Goal: Task Accomplishment & Management: Manage account settings

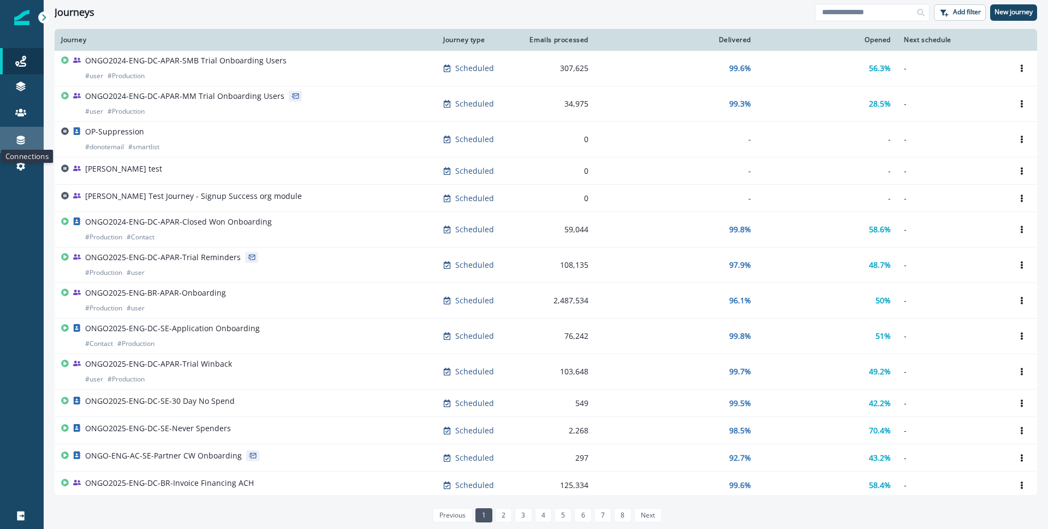
click at [25, 135] on icon at bounding box center [20, 139] width 11 height 11
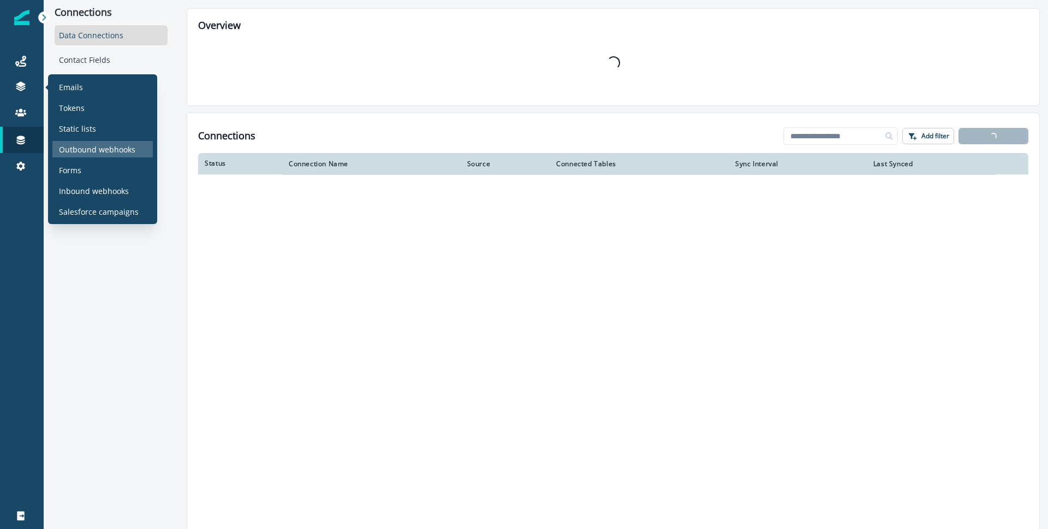
click at [88, 149] on p "Outbound webhooks" at bounding box center [97, 149] width 76 height 11
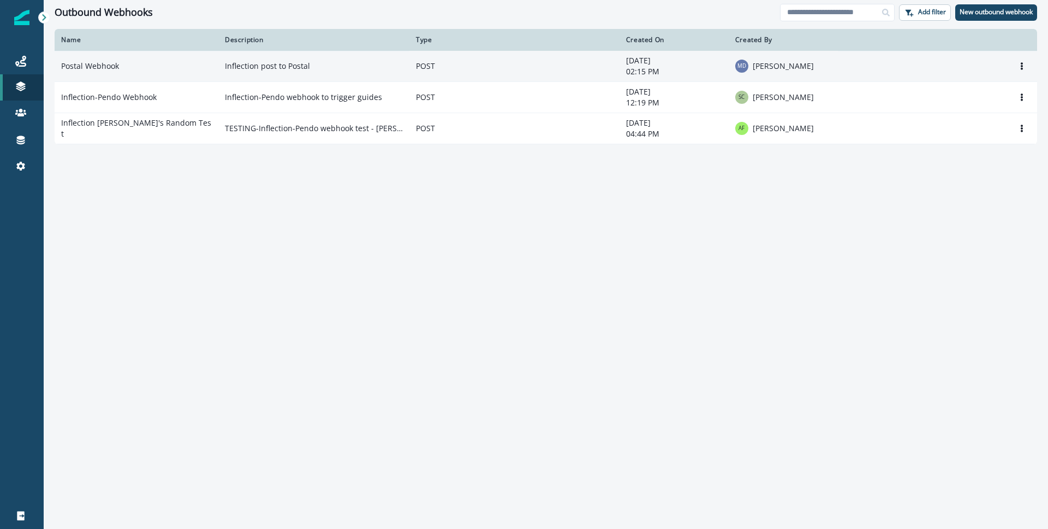
click at [350, 69] on p "Inflection post to Postal" at bounding box center [314, 66] width 178 height 11
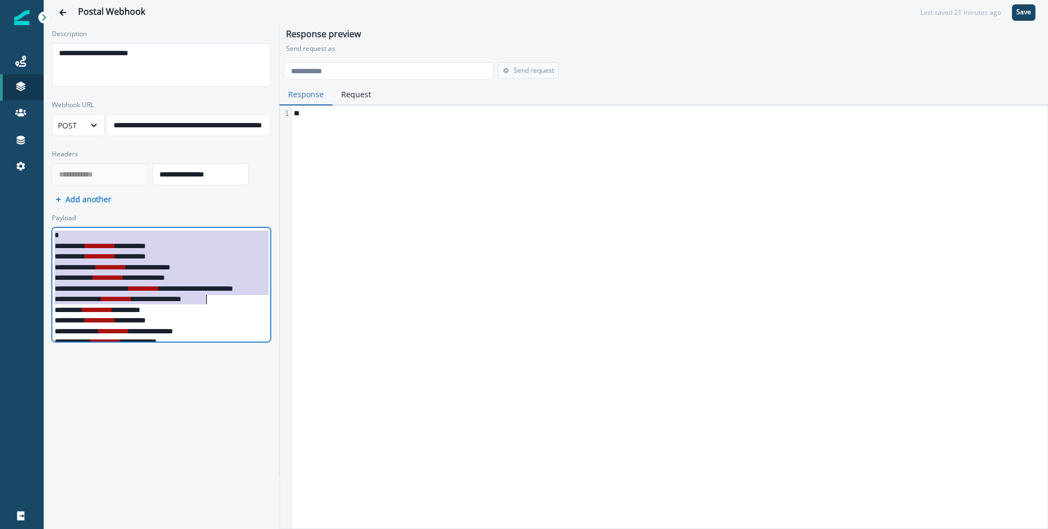
drag, startPoint x: 55, startPoint y: 236, endPoint x: 206, endPoint y: 304, distance: 166.2
click at [206, 304] on div "**********" at bounding box center [203, 310] width 303 height 164
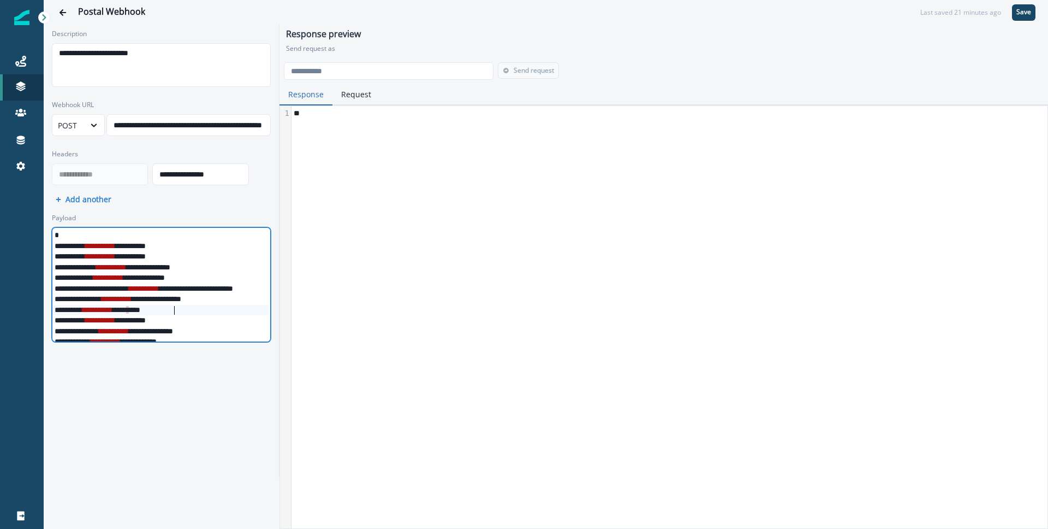
click at [176, 313] on div "**********" at bounding box center [203, 310] width 303 height 11
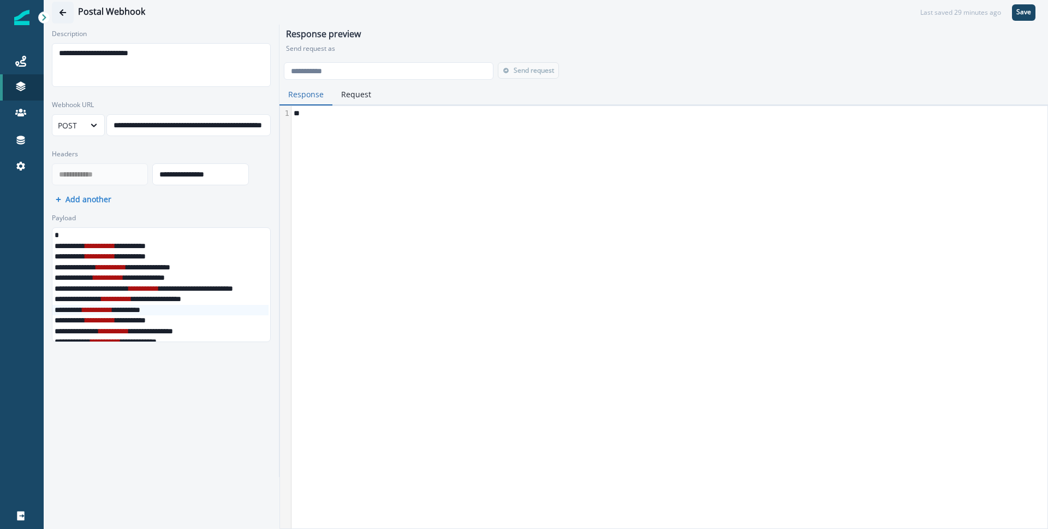
click at [70, 13] on button "Go back" at bounding box center [63, 13] width 22 height 22
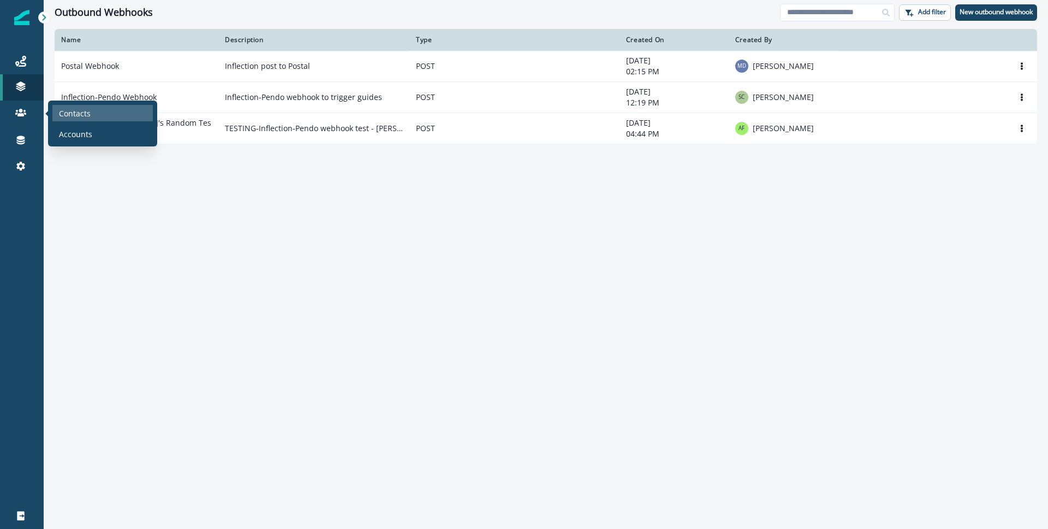
drag, startPoint x: 73, startPoint y: 112, endPoint x: 100, endPoint y: 111, distance: 27.4
click at [73, 112] on p "Contacts" at bounding box center [75, 113] width 32 height 11
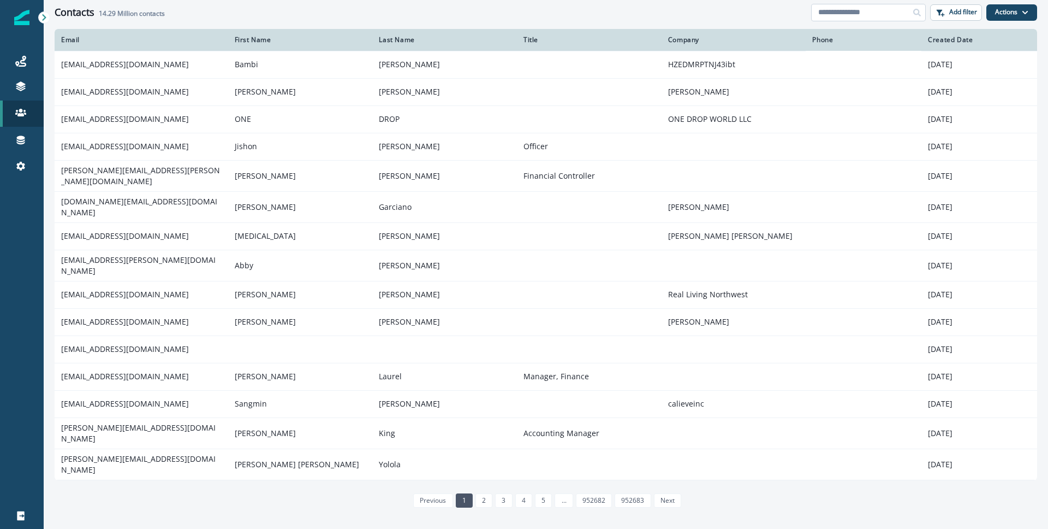
click at [852, 17] on input at bounding box center [868, 12] width 115 height 17
type input "**********"
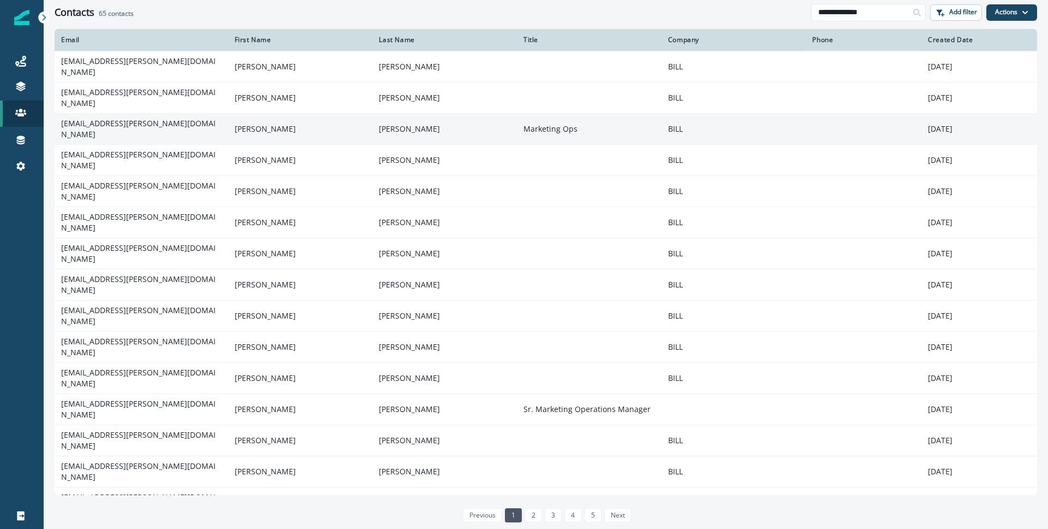
click at [160, 122] on td "[EMAIL_ADDRESS][PERSON_NAME][DOMAIN_NAME]" at bounding box center [142, 128] width 174 height 31
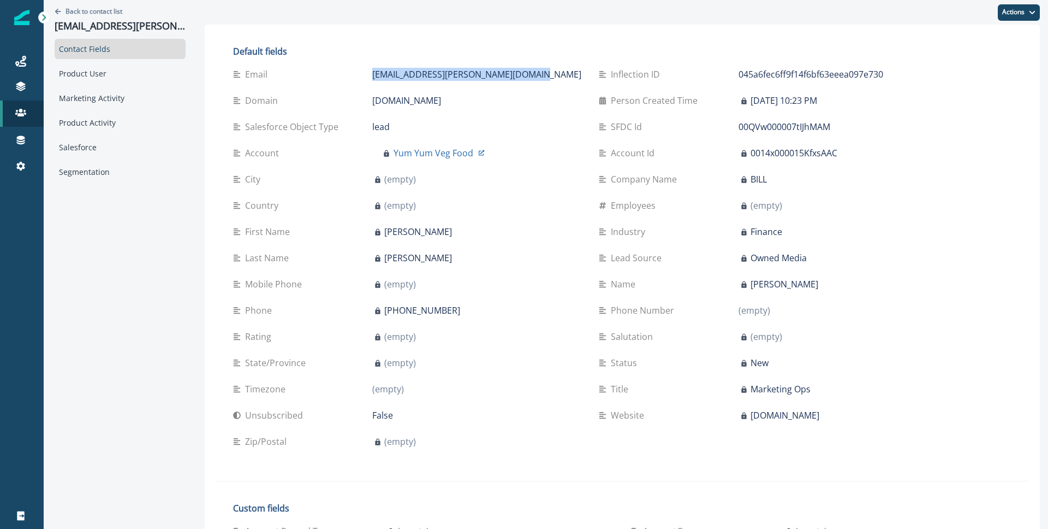
drag, startPoint x: 341, startPoint y: 75, endPoint x: 502, endPoint y: 75, distance: 160.5
click at [502, 75] on div "Email matt.dalrymple+20240812@hq.bill.com" at bounding box center [407, 74] width 348 height 13
copy div "[EMAIL_ADDRESS][PERSON_NAME][DOMAIN_NAME]"
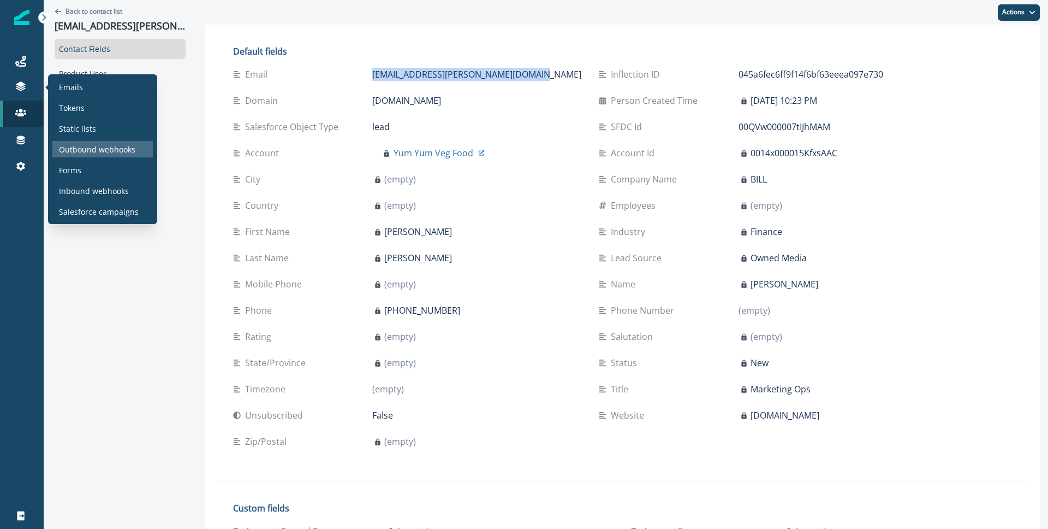
click at [94, 150] on p "Outbound webhooks" at bounding box center [97, 149] width 76 height 11
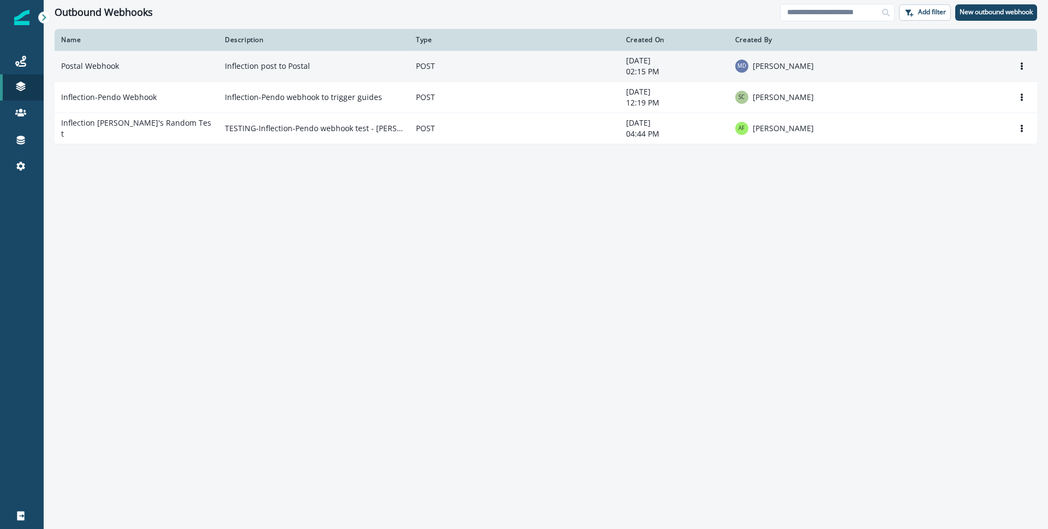
click at [179, 69] on td "Postal Webhook" at bounding box center [137, 66] width 164 height 31
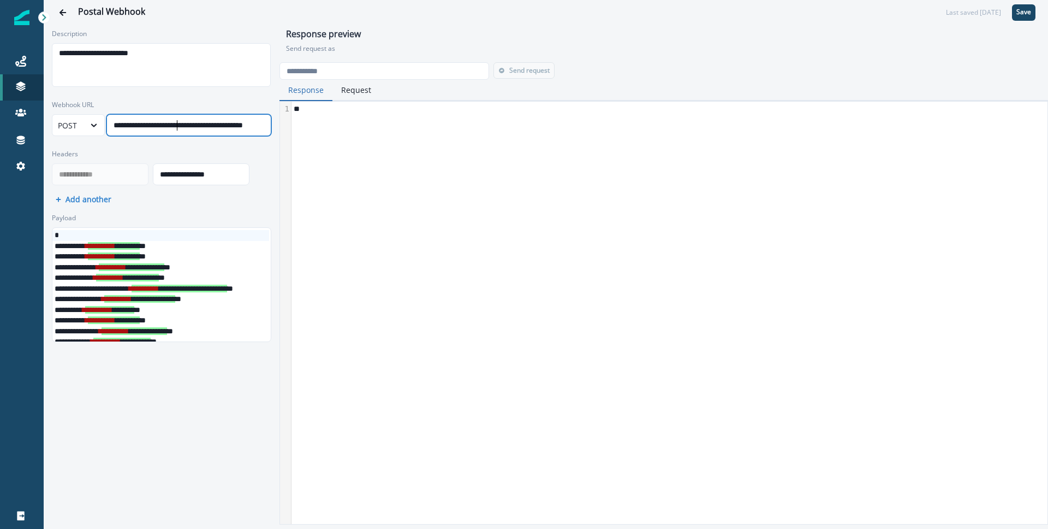
click at [178, 124] on div "**********" at bounding box center [198, 125] width 182 height 16
click at [209, 124] on div "**********" at bounding box center [178, 125] width 182 height 16
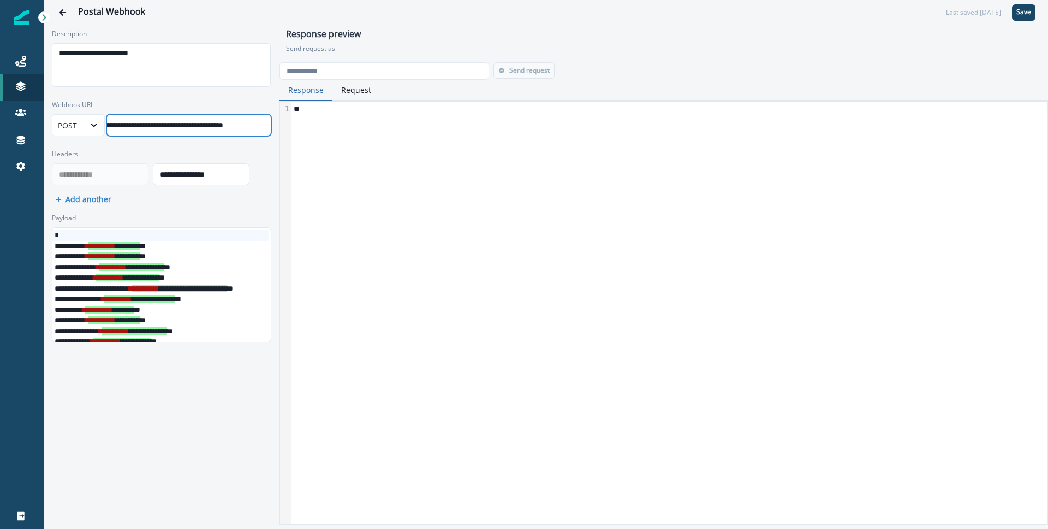
click at [209, 124] on div "**********" at bounding box center [178, 125] width 182 height 16
click at [207, 129] on div "**********" at bounding box center [160, 125] width 217 height 16
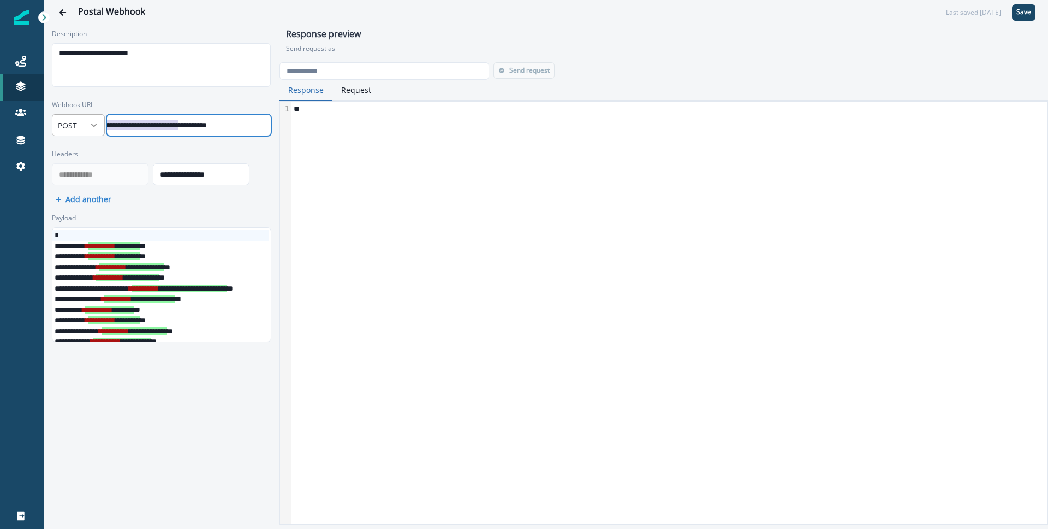
scroll to position [0, 4]
drag, startPoint x: 176, startPoint y: 124, endPoint x: 88, endPoint y: 123, distance: 87.4
click at [88, 123] on div "**********" at bounding box center [162, 125] width 220 height 22
click at [132, 148] on div "**********" at bounding box center [161, 167] width 225 height 45
click at [162, 152] on label "Headers" at bounding box center [158, 154] width 213 height 10
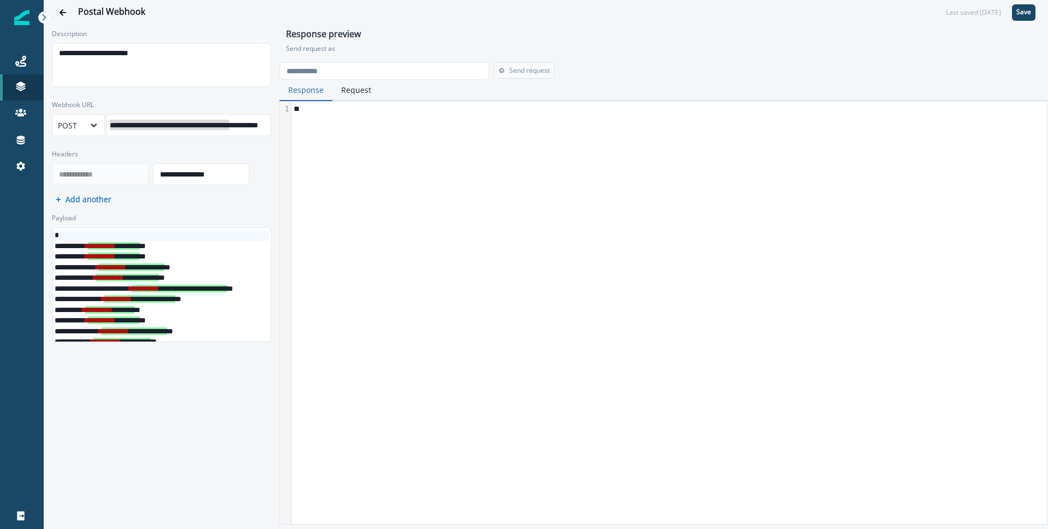
click at [227, 124] on div "**********" at bounding box center [211, 125] width 217 height 16
click at [234, 145] on div "**********" at bounding box center [161, 167] width 225 height 45
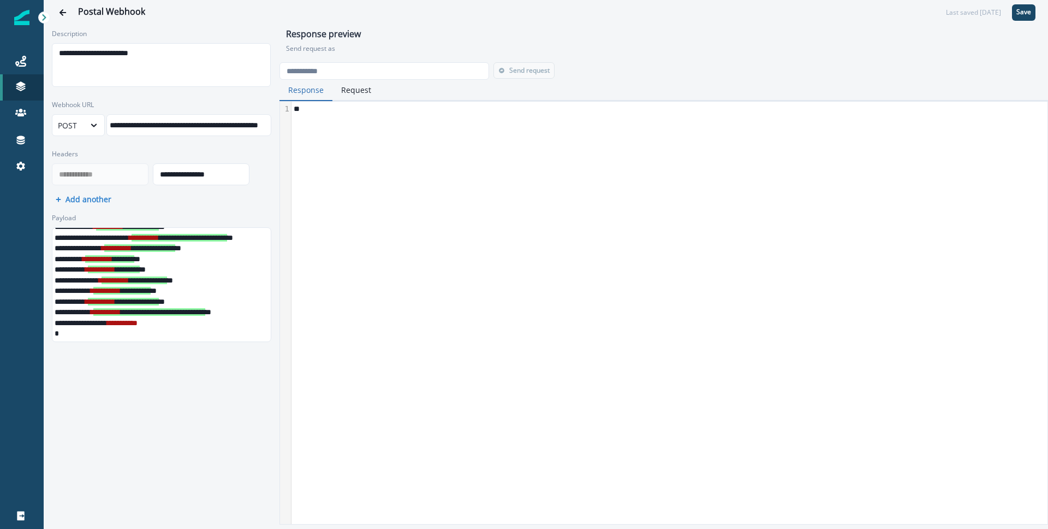
scroll to position [0, 0]
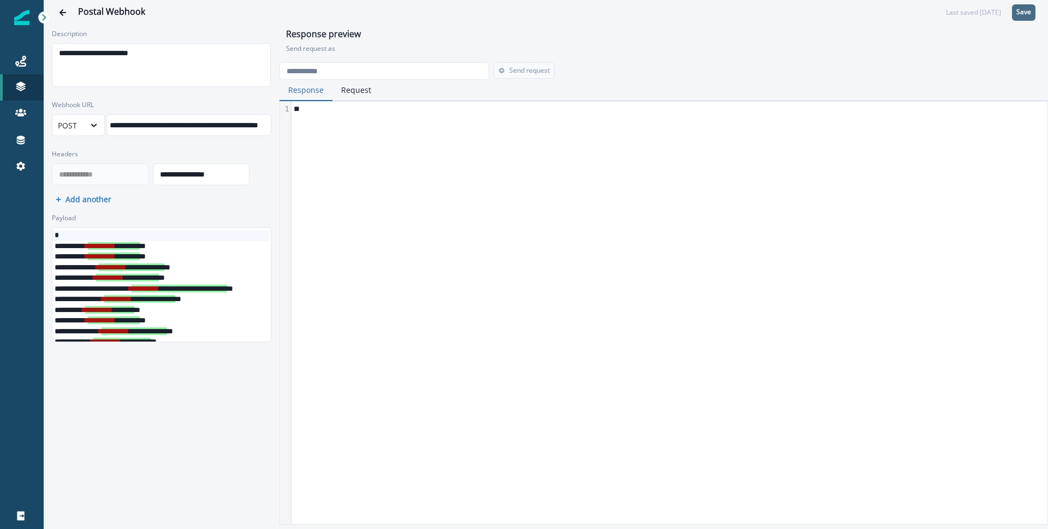
click at [1019, 13] on p "Save" at bounding box center [1024, 12] width 15 height 8
click at [67, 12] on button "Go back" at bounding box center [63, 13] width 22 height 22
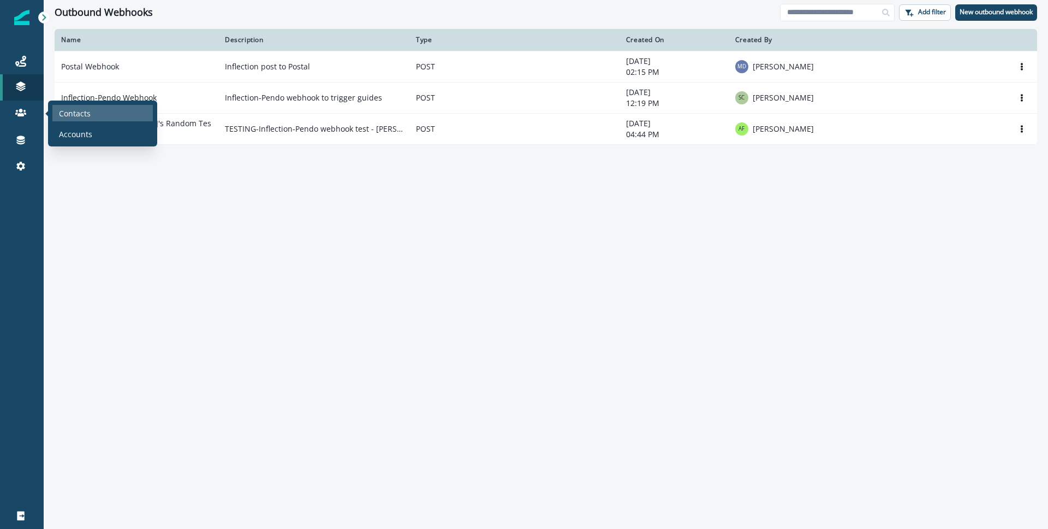
click at [61, 112] on p "Contacts" at bounding box center [75, 113] width 32 height 11
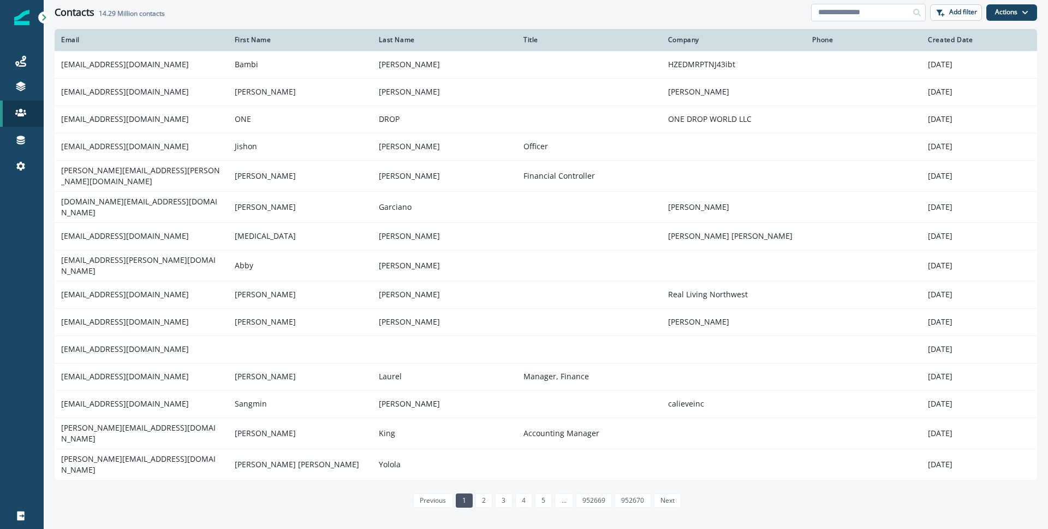
click at [852, 15] on input at bounding box center [868, 12] width 115 height 17
type input "**********"
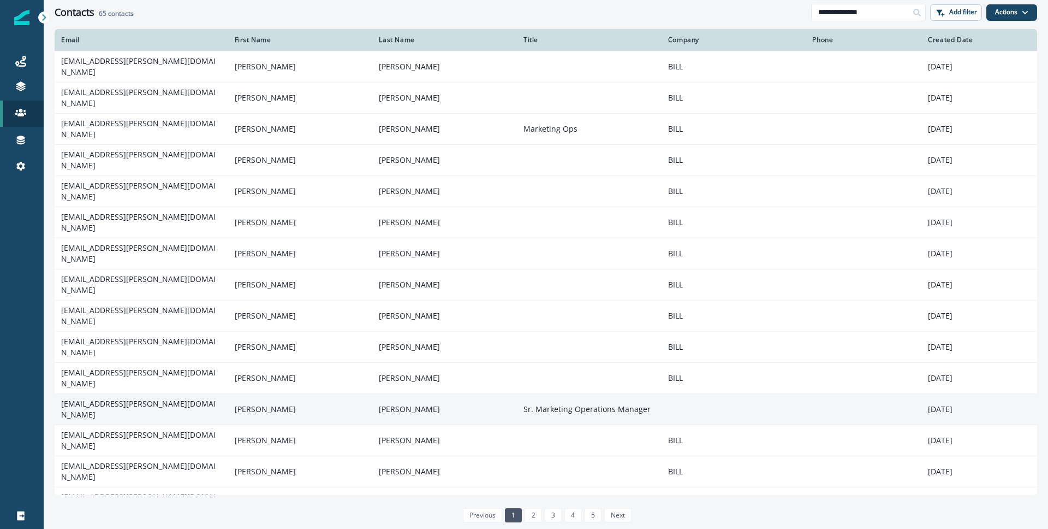
click at [143, 393] on td "[EMAIL_ADDRESS][PERSON_NAME][DOMAIN_NAME]" at bounding box center [142, 408] width 174 height 31
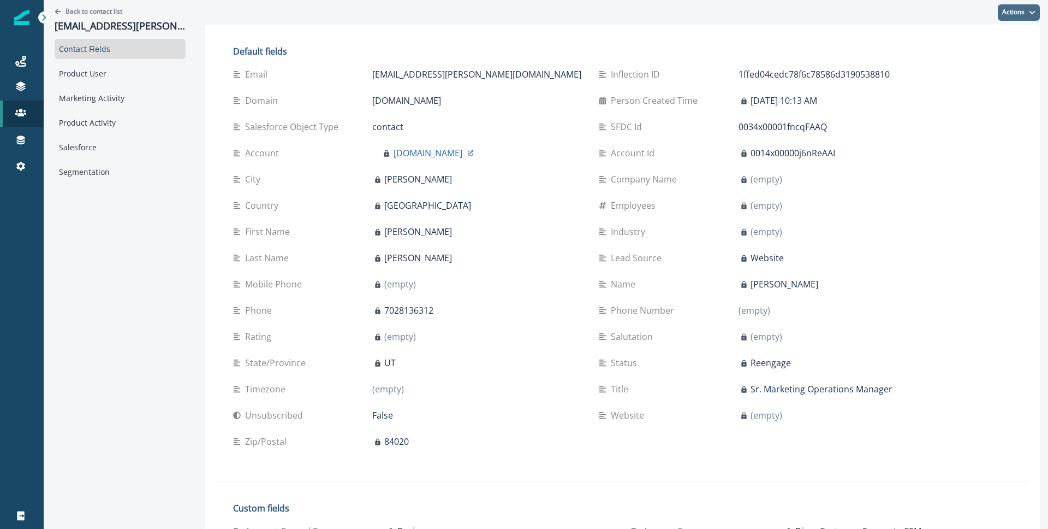
click at [1018, 13] on button "Actions" at bounding box center [1019, 12] width 42 height 16
click at [30, 62] on div "Journeys" at bounding box center [21, 61] width 35 height 13
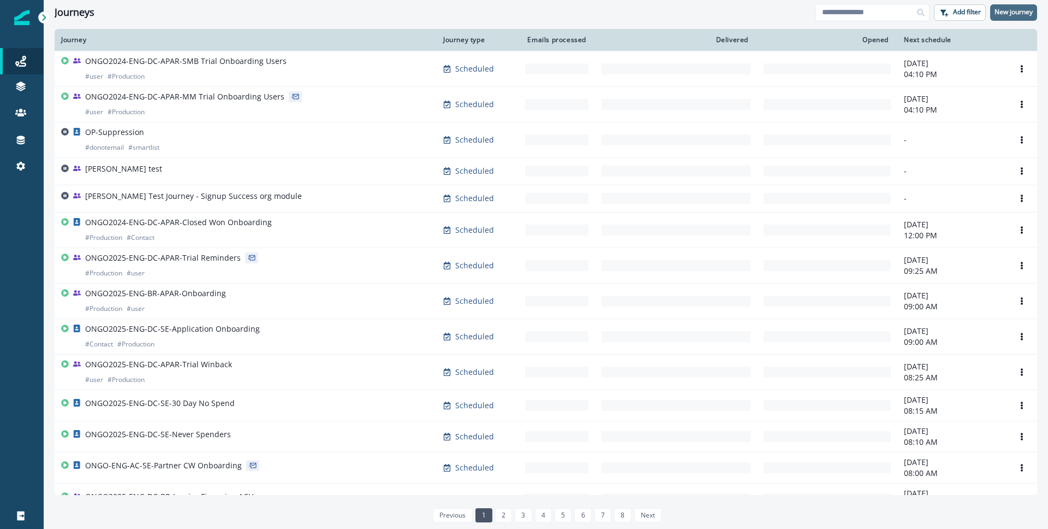
click at [995, 15] on p "New journey" at bounding box center [1014, 12] width 38 height 8
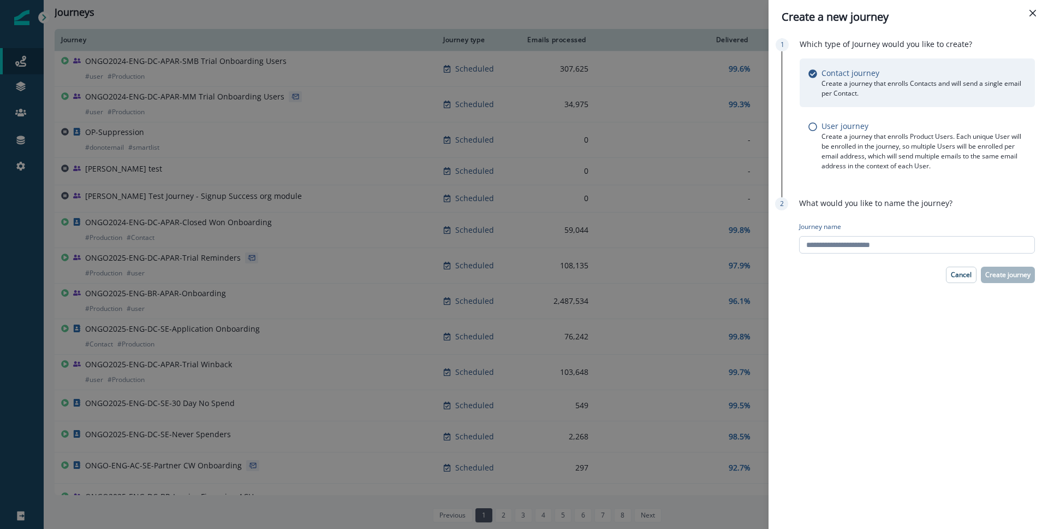
click at [905, 248] on input "Journey name" at bounding box center [917, 244] width 236 height 17
type input "**********"
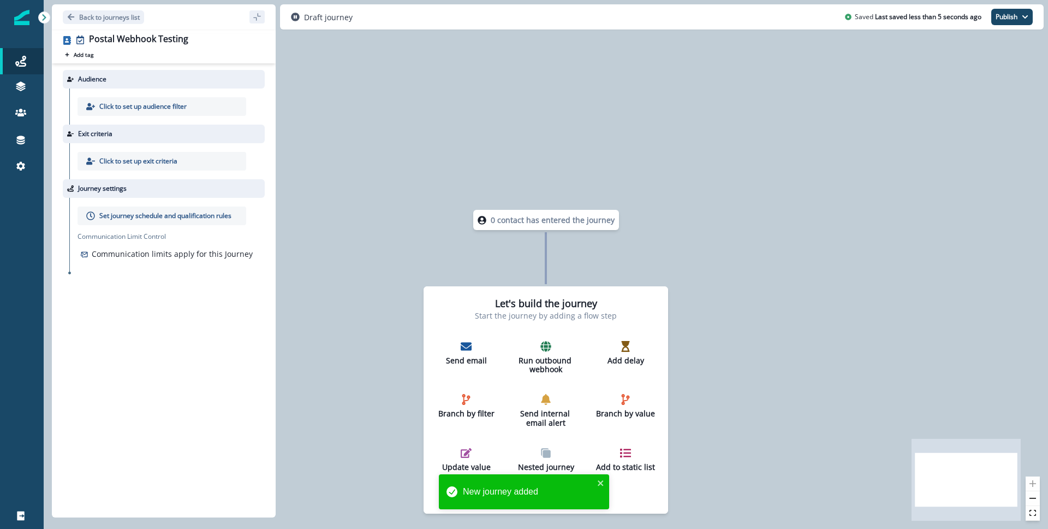
click at [187, 110] on p "Click to set up audience filter" at bounding box center [142, 107] width 87 height 10
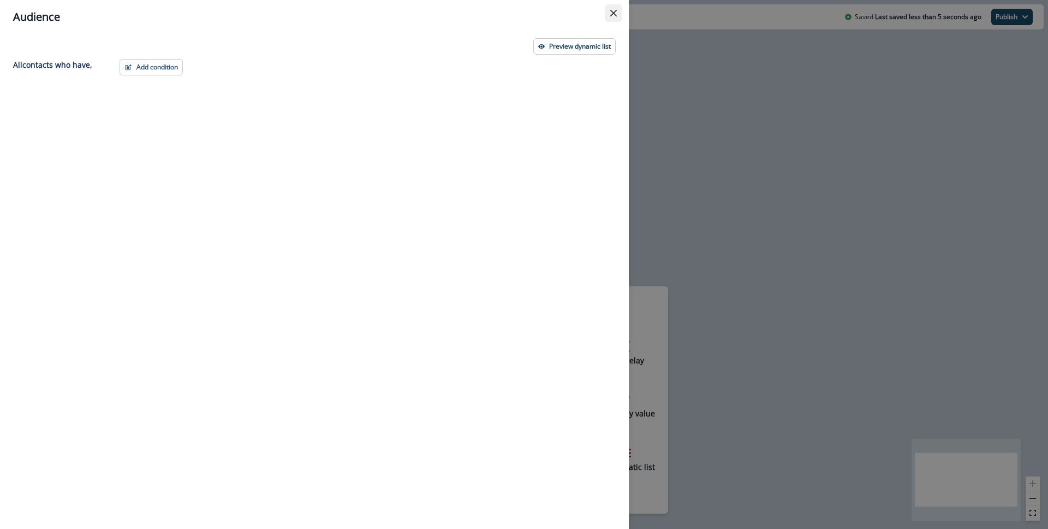
click at [607, 15] on button "Close" at bounding box center [613, 12] width 17 height 17
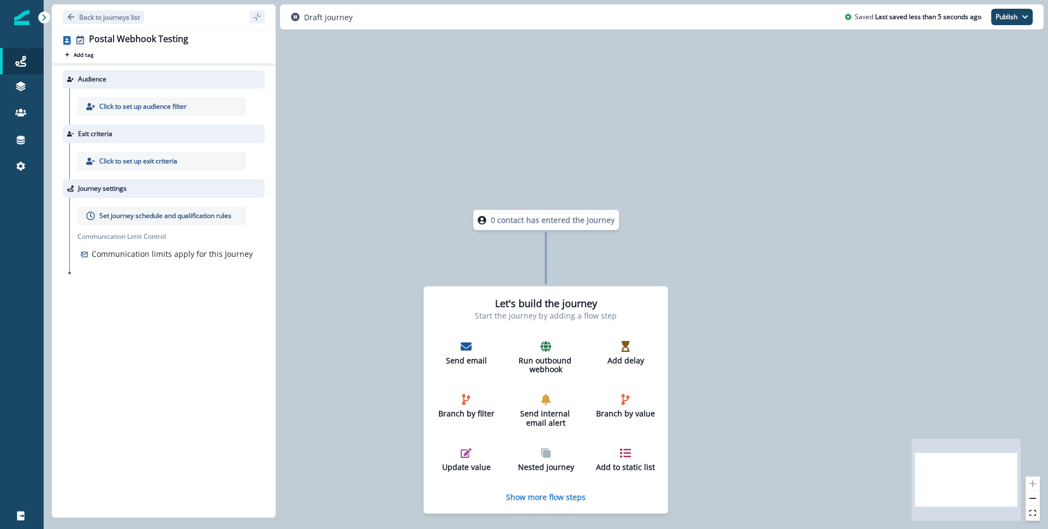
click at [175, 110] on p "Click to set up audience filter" at bounding box center [142, 107] width 87 height 10
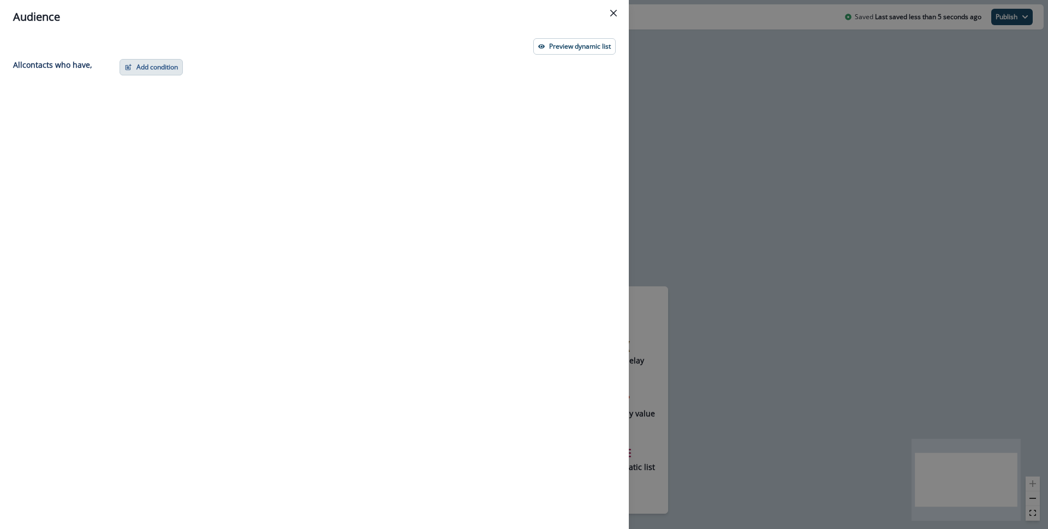
click at [156, 66] on button "Add condition" at bounding box center [151, 67] width 63 height 16
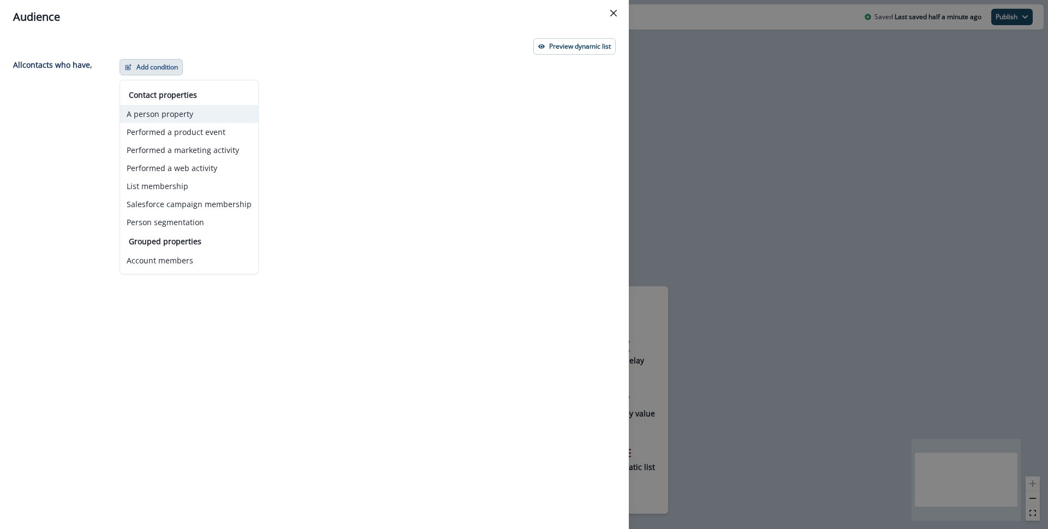
click at [160, 110] on button "A person property" at bounding box center [189, 114] width 138 height 18
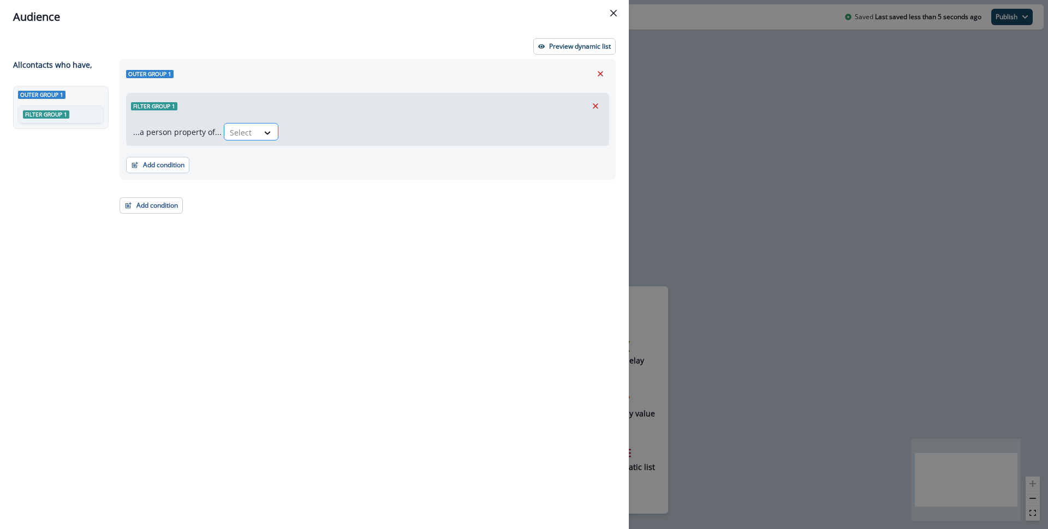
click at [254, 133] on div "Select" at bounding box center [241, 132] width 34 height 18
click at [264, 159] on div "Email" at bounding box center [415, 157] width 389 height 20
click at [294, 132] on div at bounding box center [300, 133] width 23 height 14
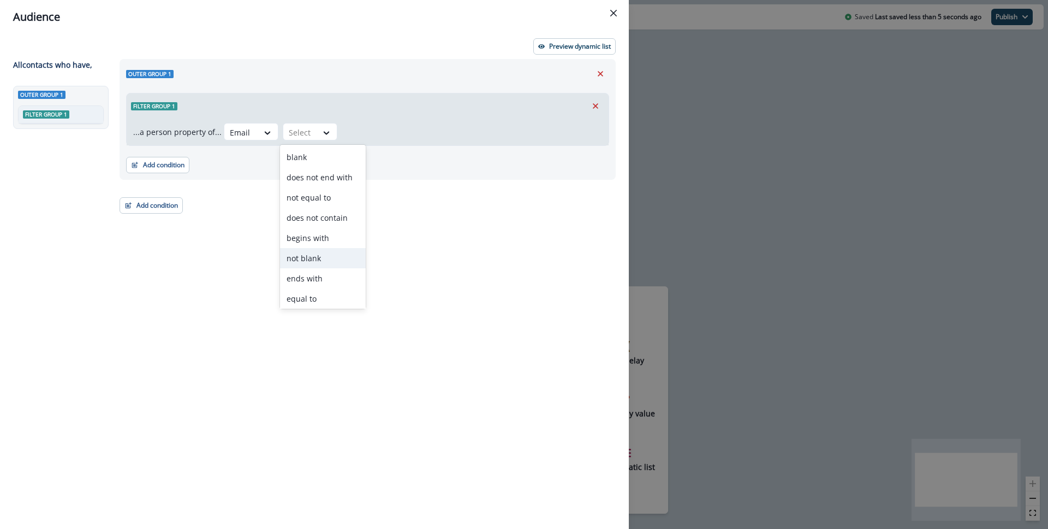
scroll to position [43, 0]
click at [306, 257] on div "equal to" at bounding box center [323, 256] width 86 height 20
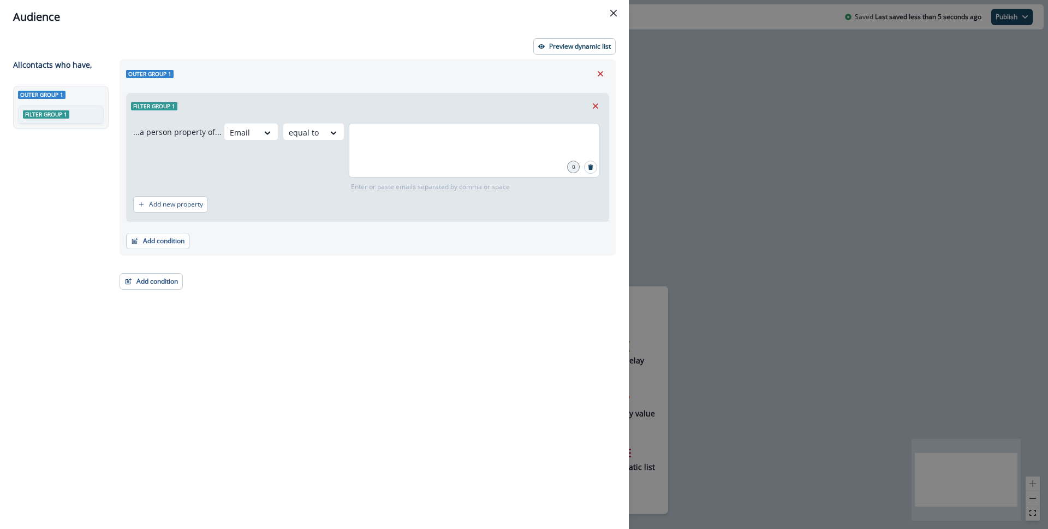
click at [358, 153] on div at bounding box center [474, 150] width 251 height 55
click at [462, 147] on input "**********" at bounding box center [474, 137] width 247 height 22
click at [454, 139] on input "**********" at bounding box center [474, 137] width 247 height 22
type input "**********"
click at [465, 141] on input "**********" at bounding box center [474, 137] width 247 height 22
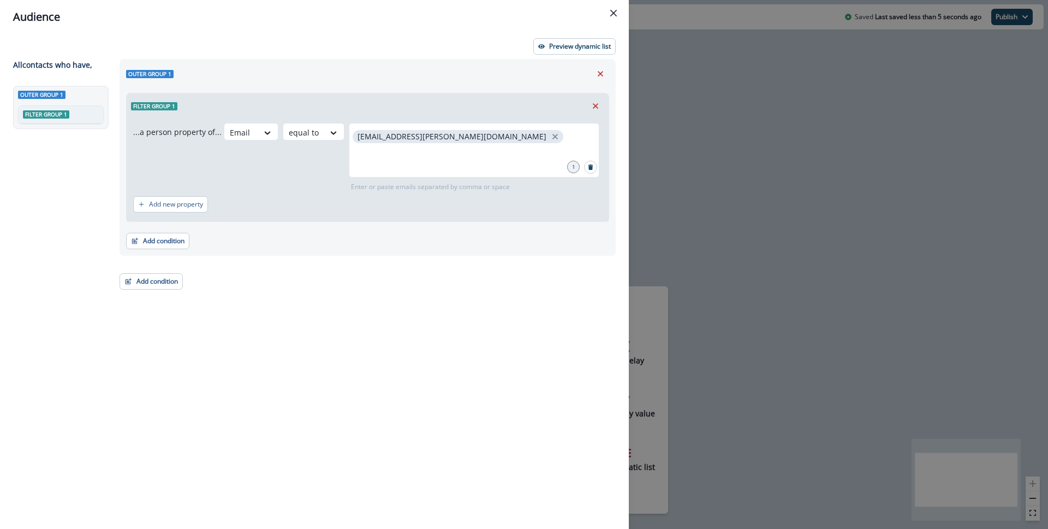
click at [459, 247] on div "Add condition Contact properties A person property Performed a product event Pe…" at bounding box center [367, 235] width 483 height 27
click at [562, 46] on p "Preview dynamic list" at bounding box center [580, 47] width 62 height 8
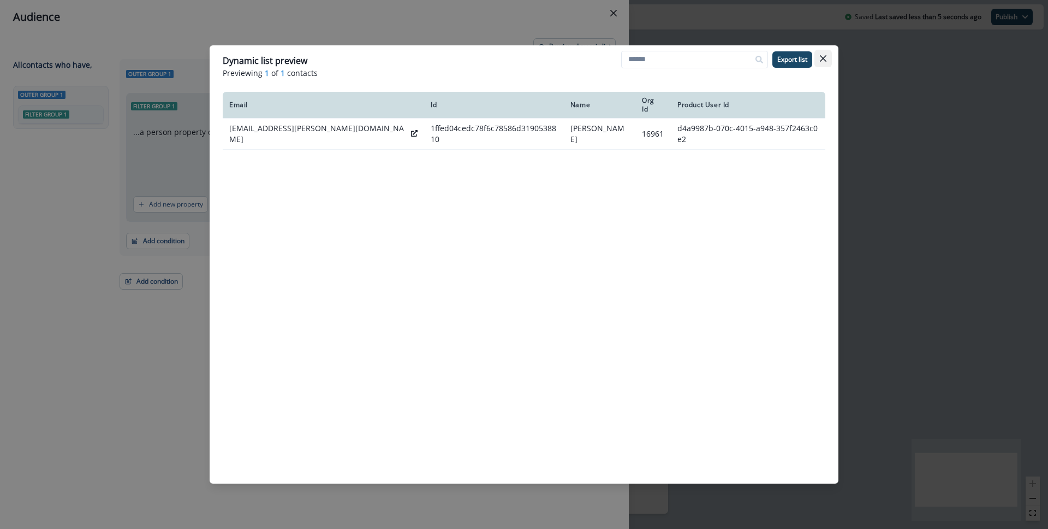
click at [825, 57] on icon "Close" at bounding box center [823, 58] width 7 height 7
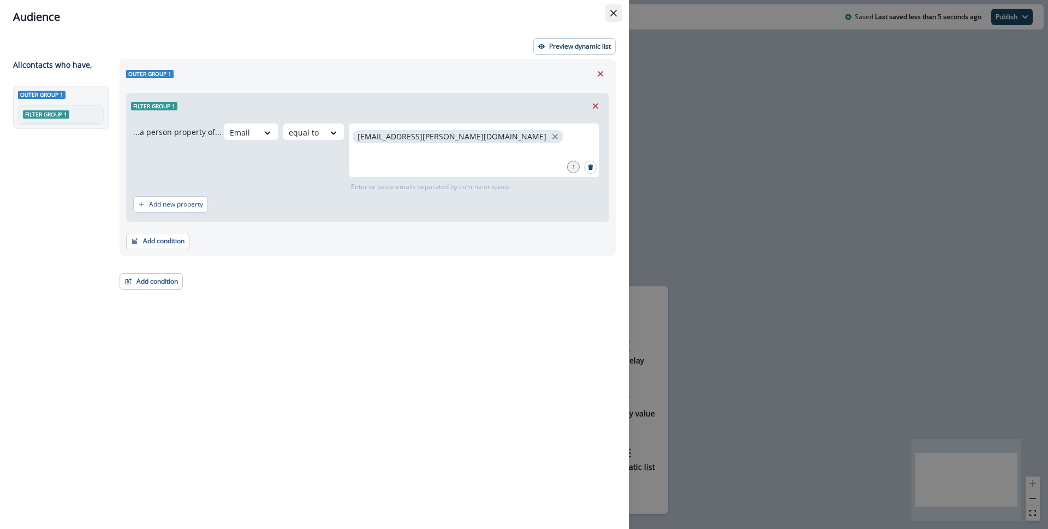
click at [606, 10] on button "Close" at bounding box center [613, 12] width 17 height 17
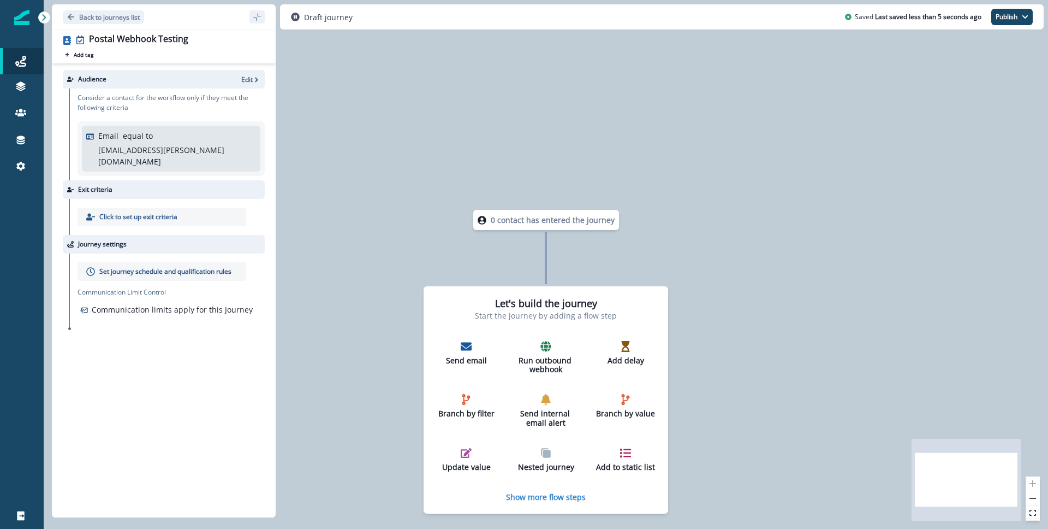
click at [150, 212] on p "Click to set up exit criteria" at bounding box center [138, 217] width 78 height 10
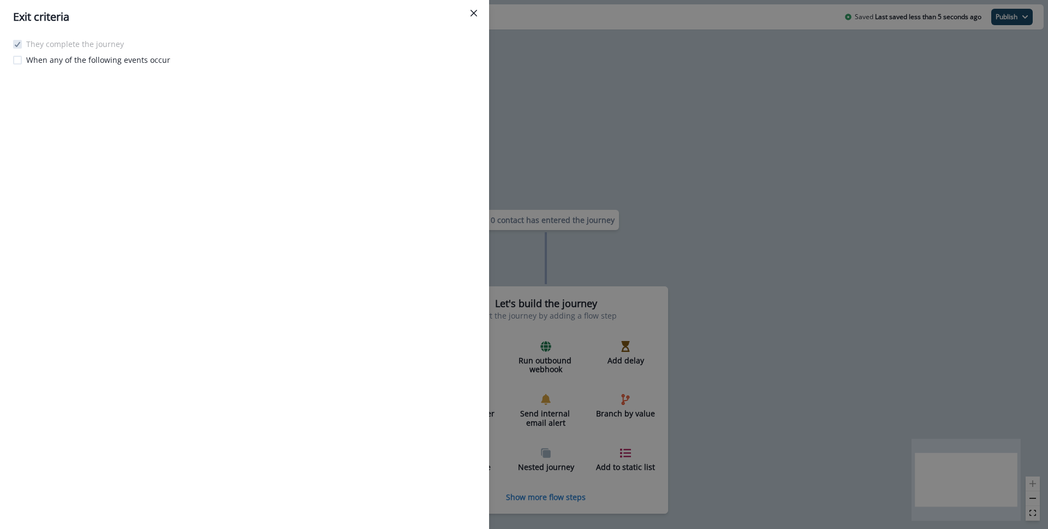
click at [96, 64] on p "When any of the following events occur" at bounding box center [98, 59] width 144 height 11
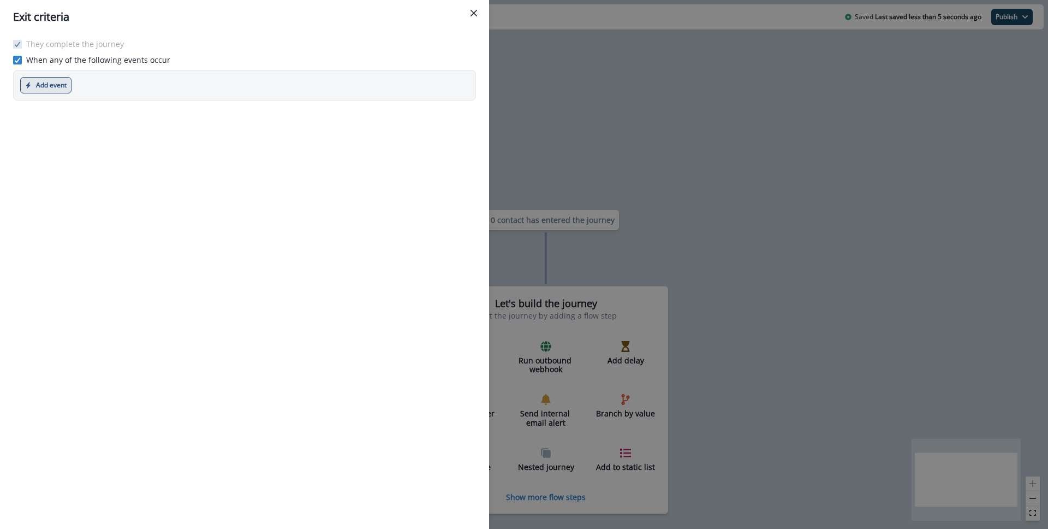
click at [55, 86] on button "Add event" at bounding box center [45, 85] width 51 height 16
click at [72, 124] on button "Marketing event" at bounding box center [81, 130] width 121 height 18
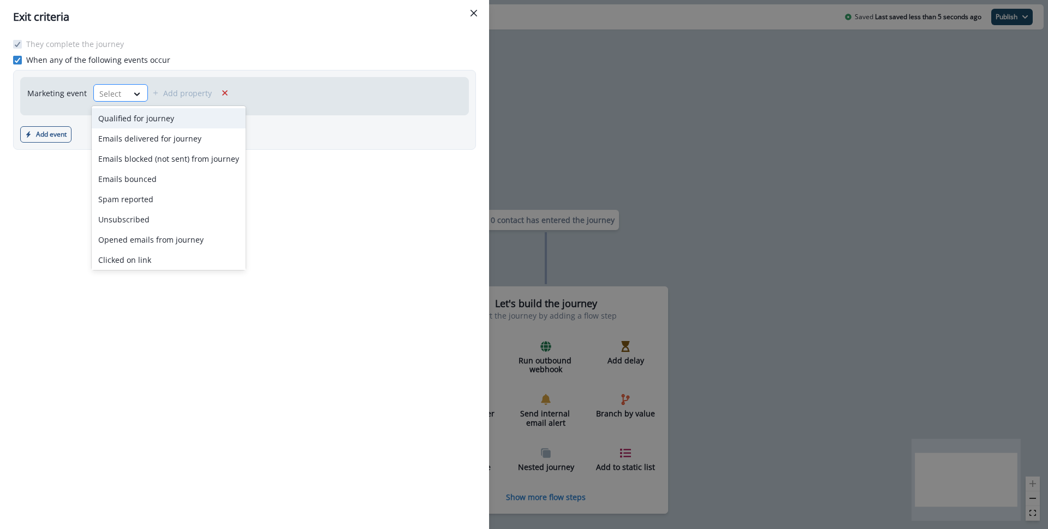
click at [115, 92] on div at bounding box center [110, 94] width 23 height 14
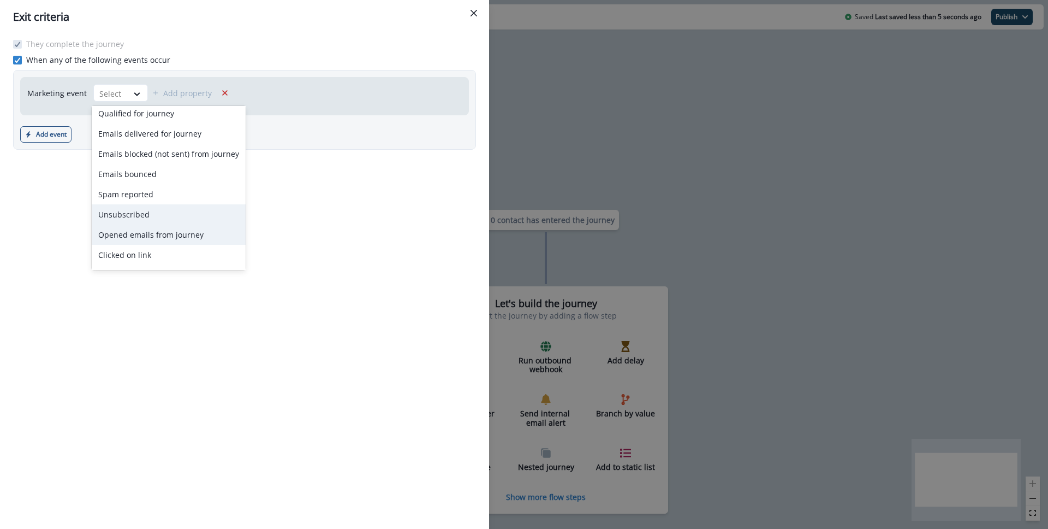
scroll to position [0, 0]
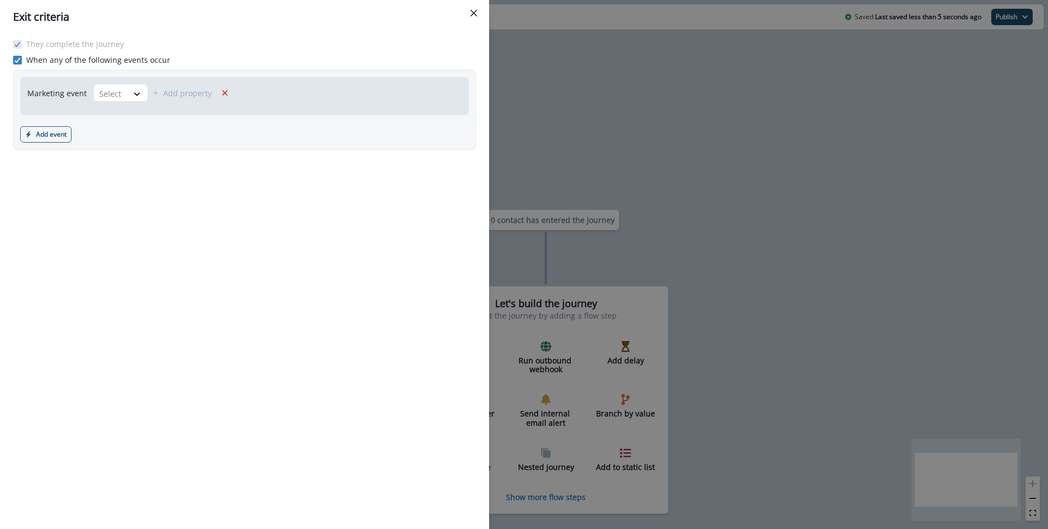
click at [299, 218] on div "They complete the journey When any of the following events occur Marketing even…" at bounding box center [244, 281] width 489 height 495
click at [475, 13] on icon "Close" at bounding box center [474, 13] width 7 height 7
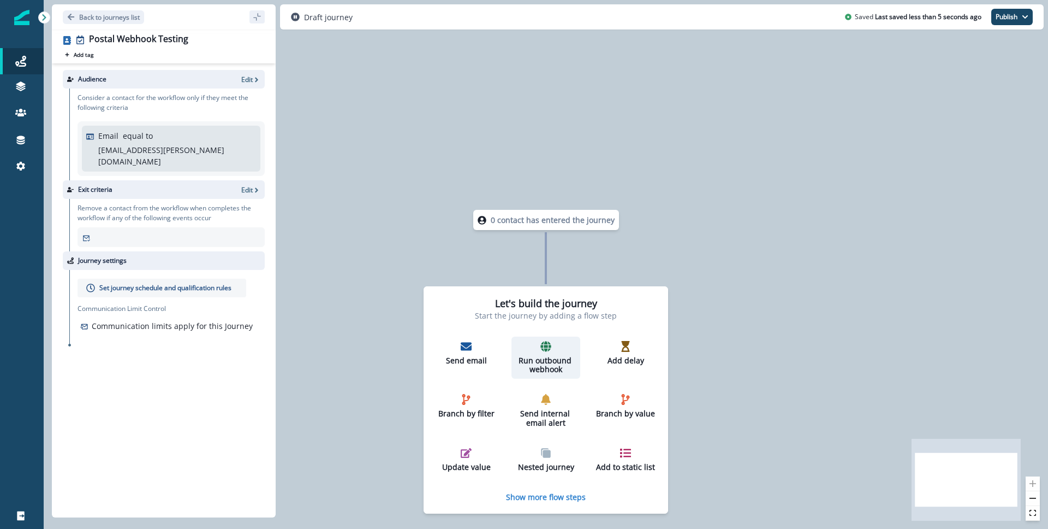
click at [550, 356] on p "Run outbound webhook" at bounding box center [546, 365] width 60 height 19
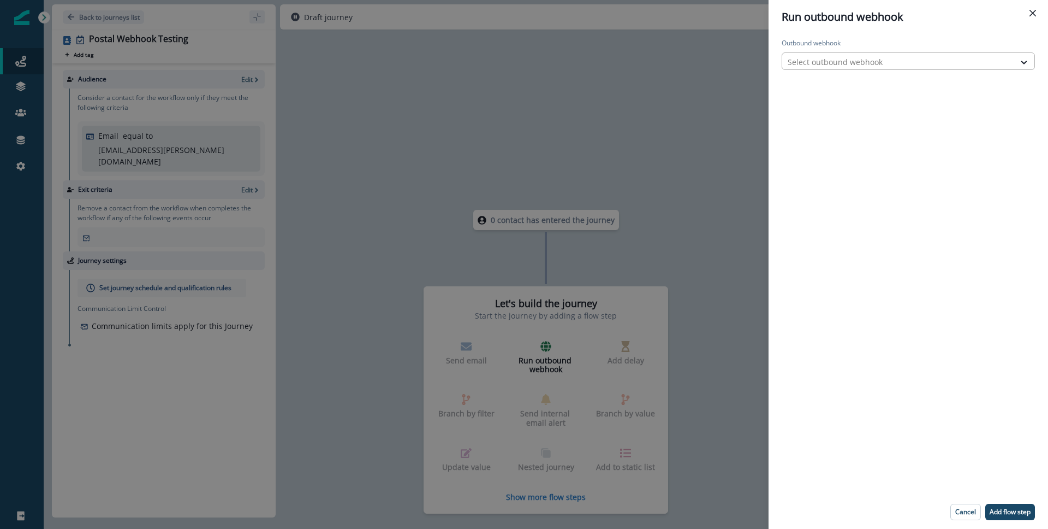
click at [863, 62] on div at bounding box center [899, 62] width 222 height 14
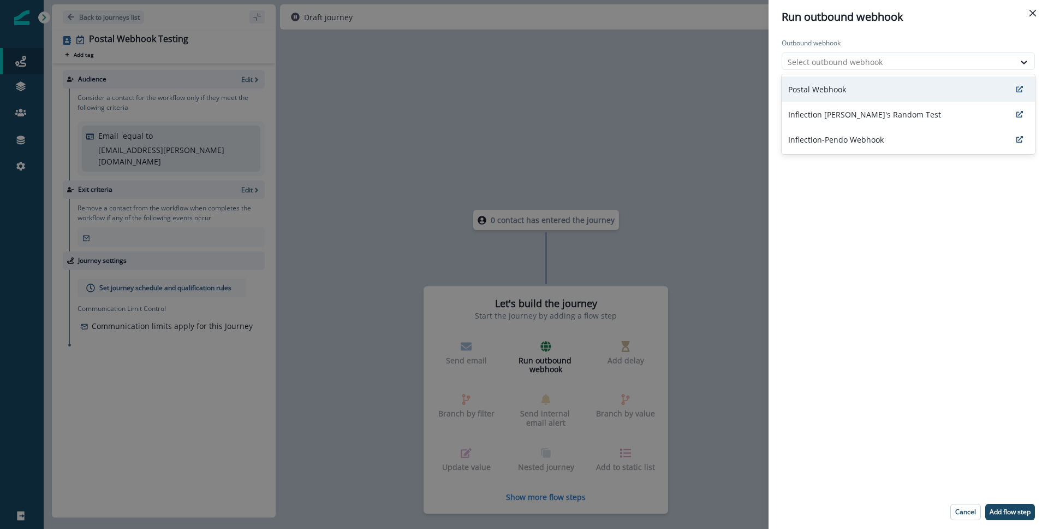
click at [845, 85] on p "Postal Webhook" at bounding box center [817, 89] width 58 height 11
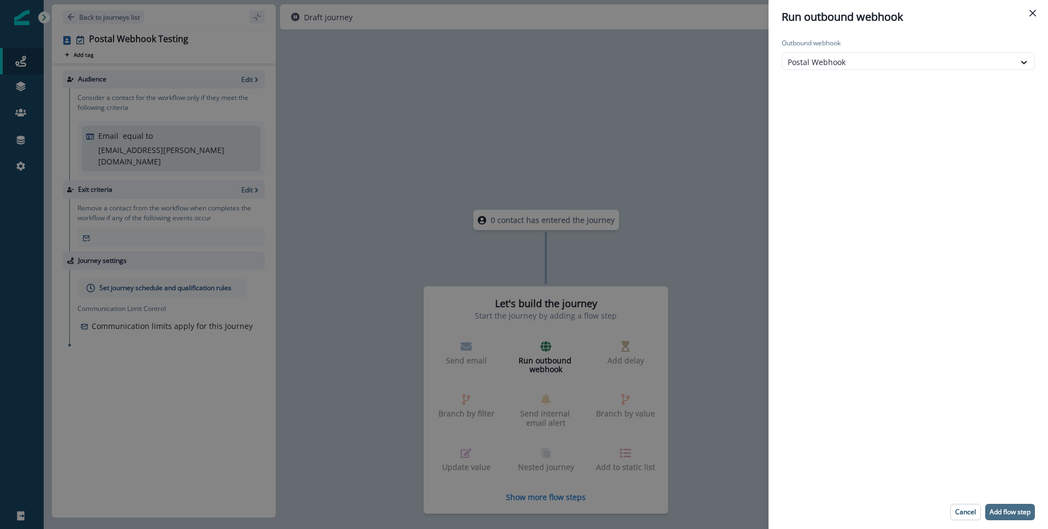
click at [1010, 517] on button "Add flow step" at bounding box center [1011, 511] width 50 height 16
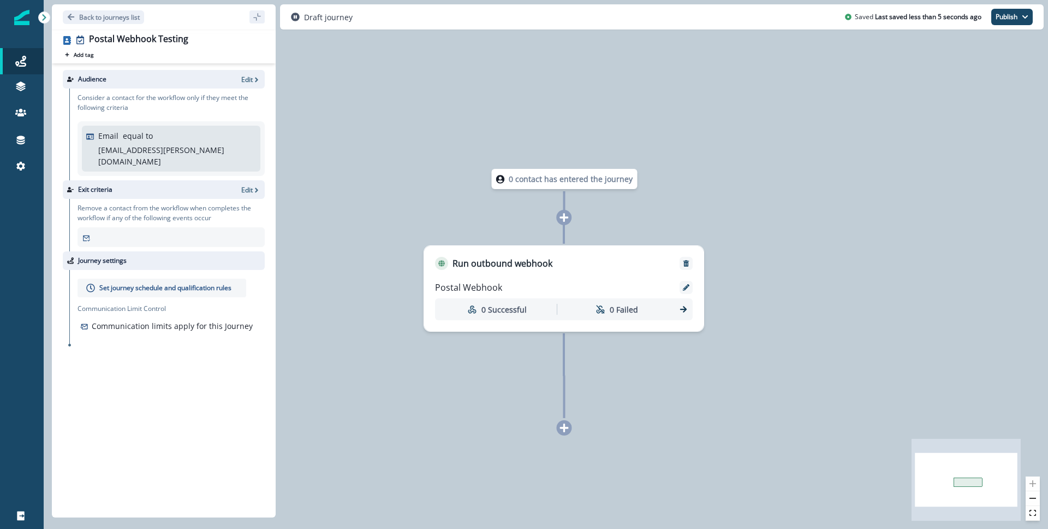
click at [561, 429] on icon at bounding box center [565, 428] width 10 height 10
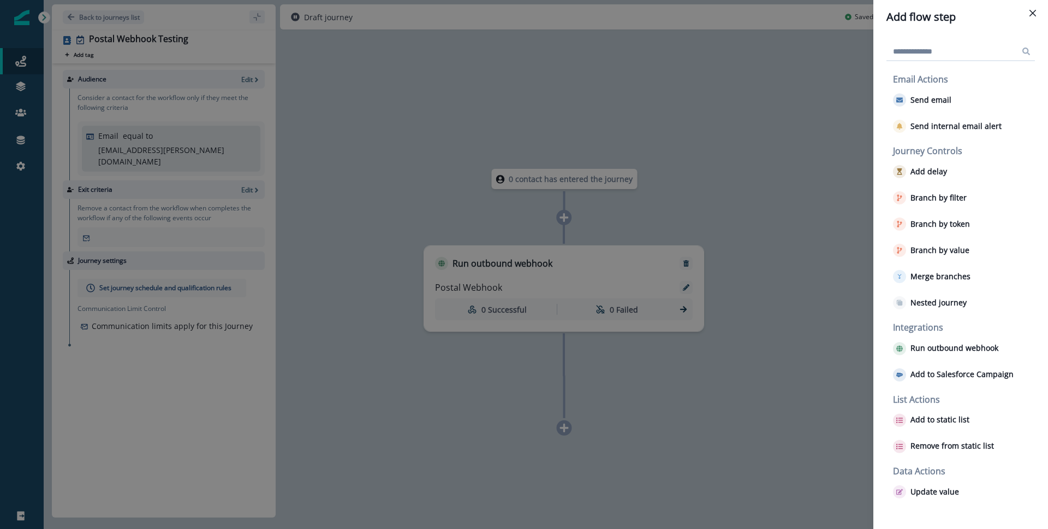
click at [725, 385] on div "Add flow step Email Actions Send email Send internal email alert Journey Contro…" at bounding box center [524, 264] width 1048 height 529
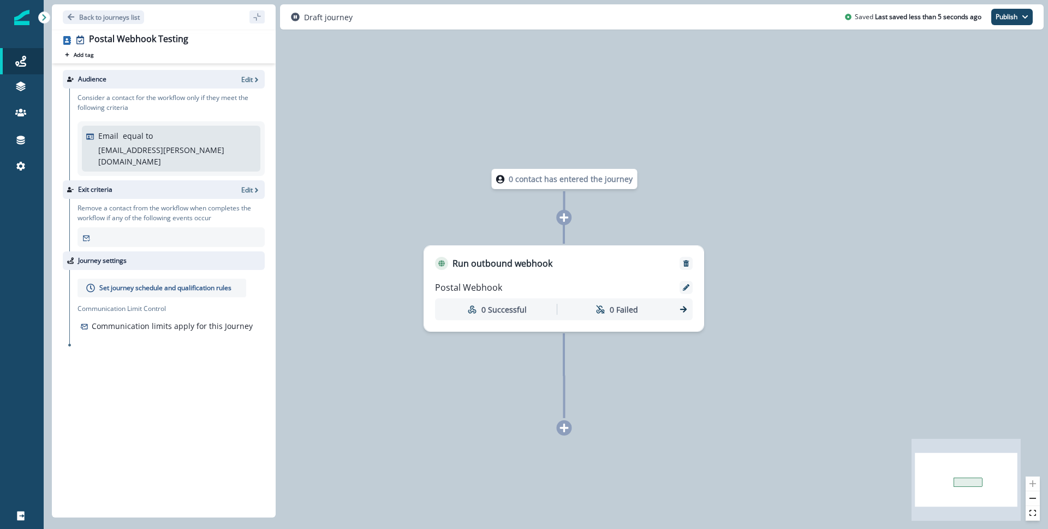
click at [173, 283] on p "Set journey schedule and qualification rules" at bounding box center [165, 288] width 132 height 10
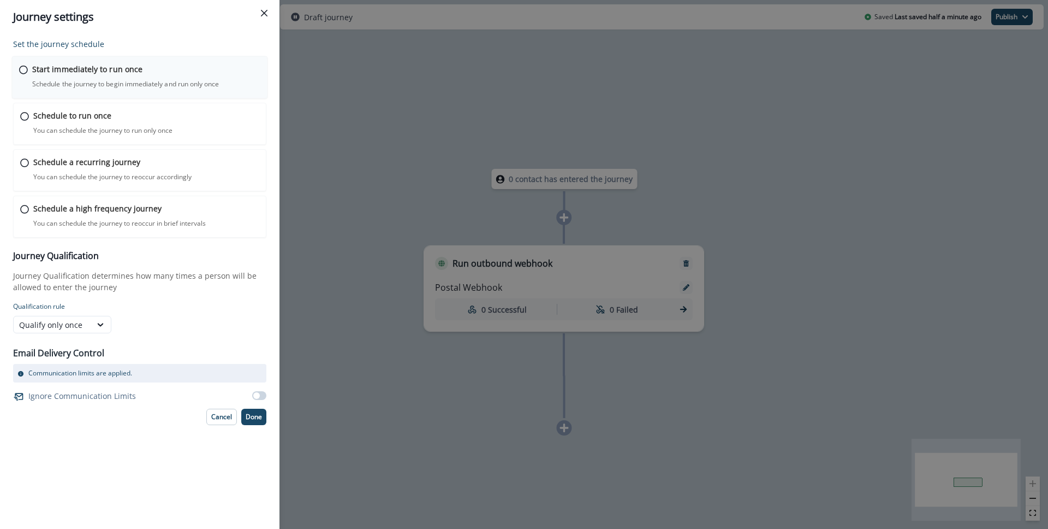
click at [104, 69] on p "Start immediately to run once" at bounding box center [87, 68] width 110 height 11
click at [244, 415] on button "Done" at bounding box center [253, 415] width 25 height 16
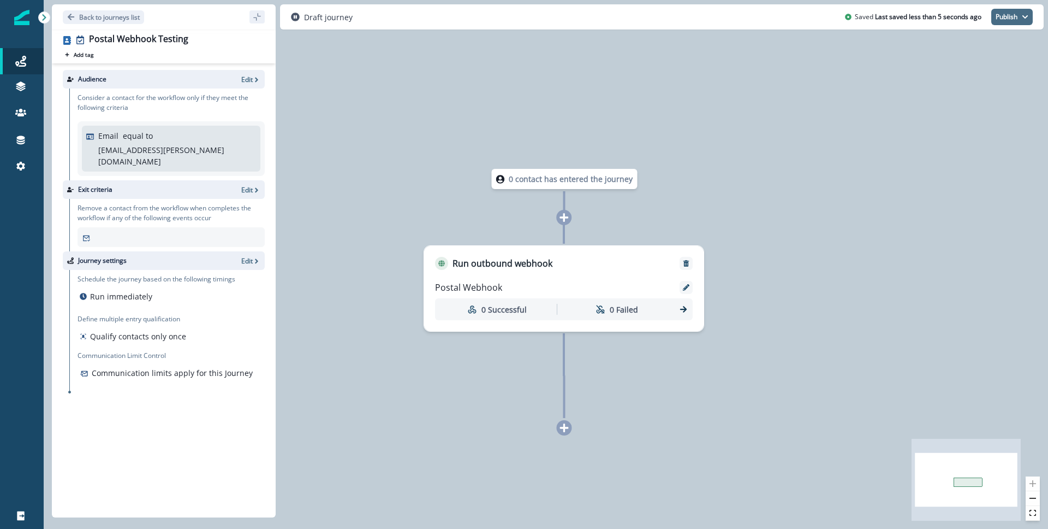
click at [1002, 16] on button "Publish" at bounding box center [1012, 17] width 41 height 16
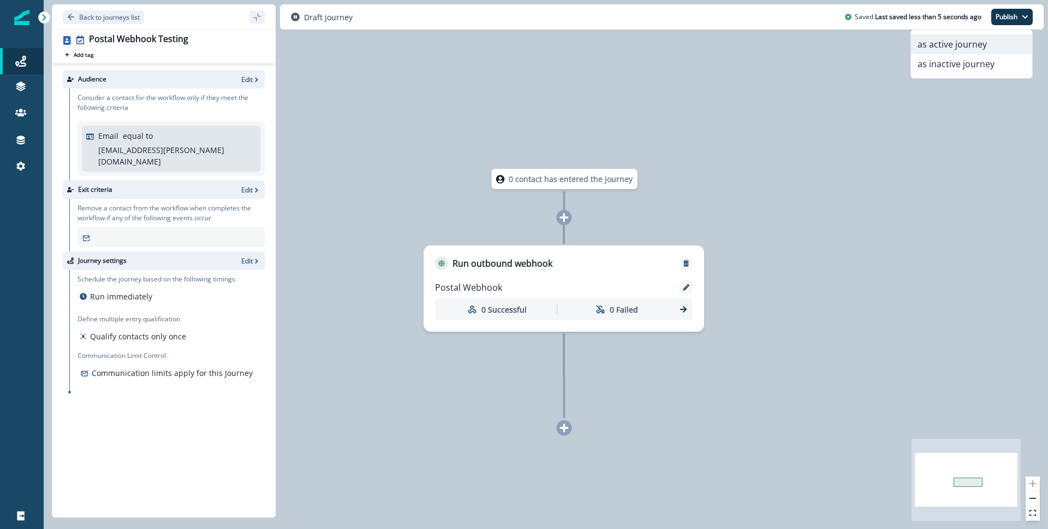
click at [958, 43] on button "as active journey" at bounding box center [971, 44] width 121 height 20
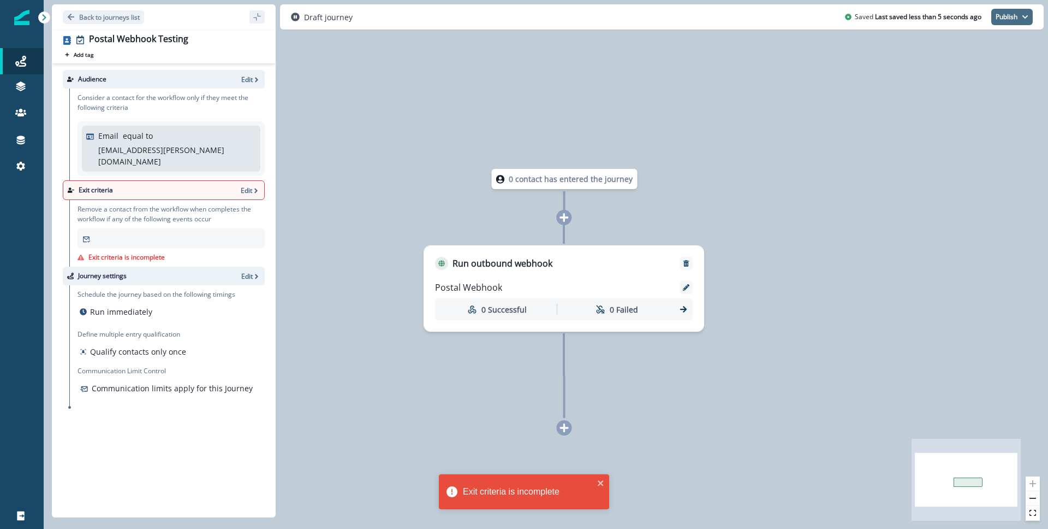
click at [1010, 23] on button "Publish" at bounding box center [1012, 17] width 41 height 16
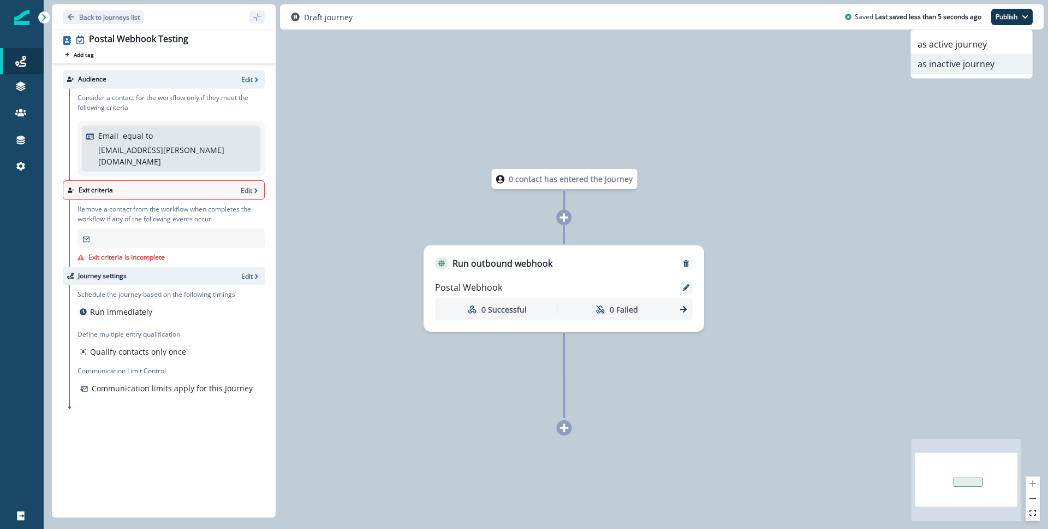
click at [950, 67] on button "as inactive journey" at bounding box center [971, 64] width 121 height 20
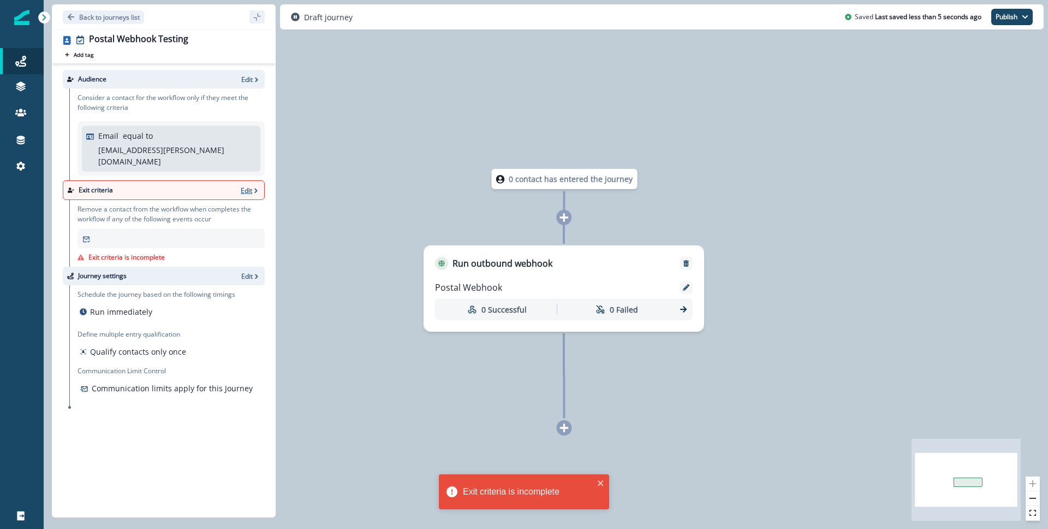
click at [247, 186] on p "Edit" at bounding box center [246, 190] width 11 height 9
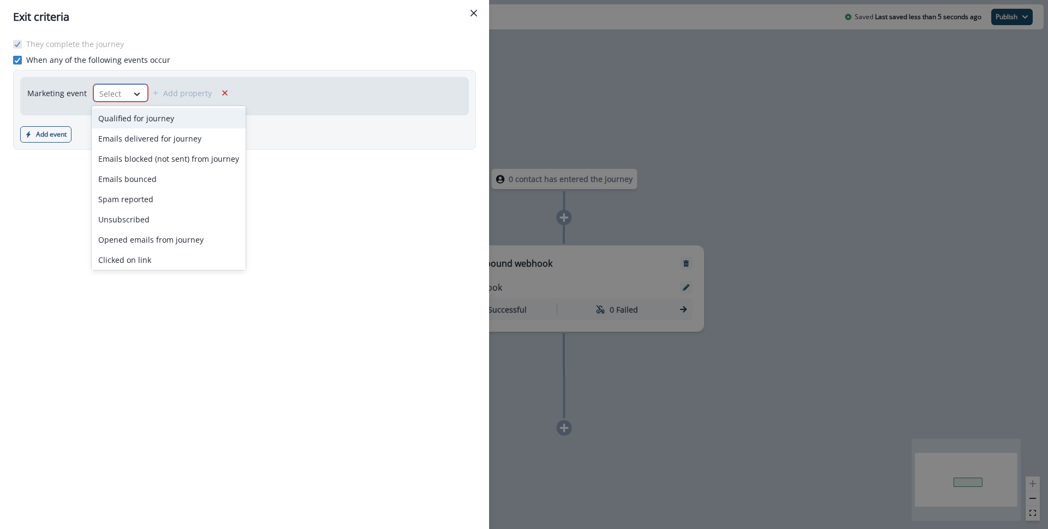
click at [132, 97] on icon at bounding box center [137, 93] width 10 height 11
drag, startPoint x: 133, startPoint y: 262, endPoint x: 260, endPoint y: 226, distance: 132.8
click at [257, 226] on body "A newer version of Inflection.io is available. Refresh your page to load the la…" at bounding box center [524, 264] width 1048 height 529
click at [290, 227] on div "They complete the journey When any of the following events occur Marketing even…" at bounding box center [244, 281] width 489 height 495
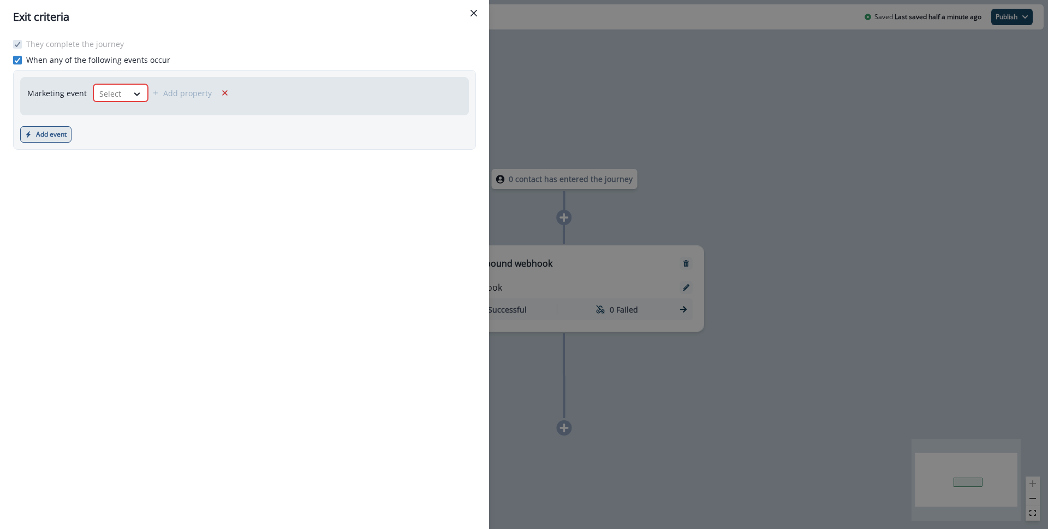
click at [57, 135] on button "Add event" at bounding box center [45, 134] width 51 height 16
click at [17, 55] on label "When any of the following events occur" at bounding box center [91, 59] width 157 height 11
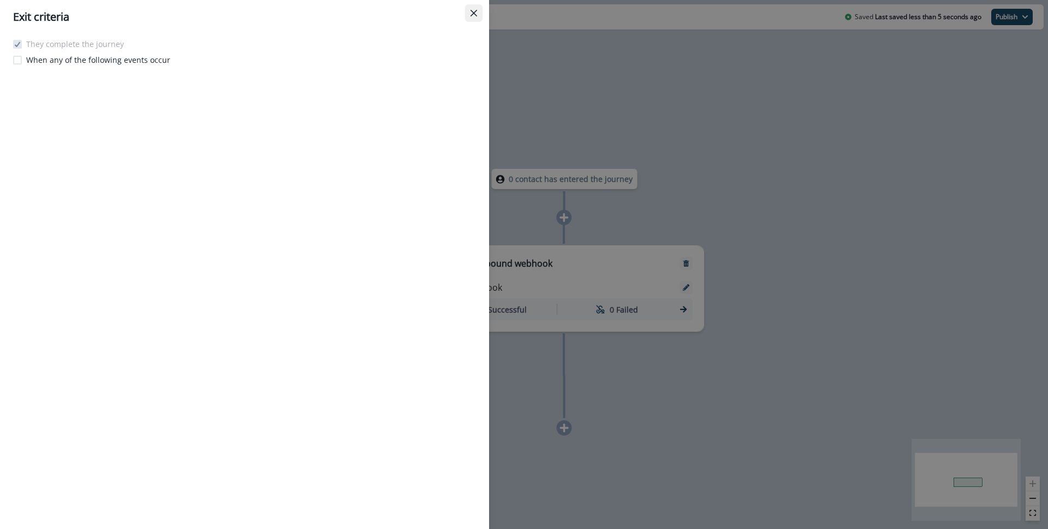
click at [477, 14] on icon "Close" at bounding box center [474, 13] width 7 height 7
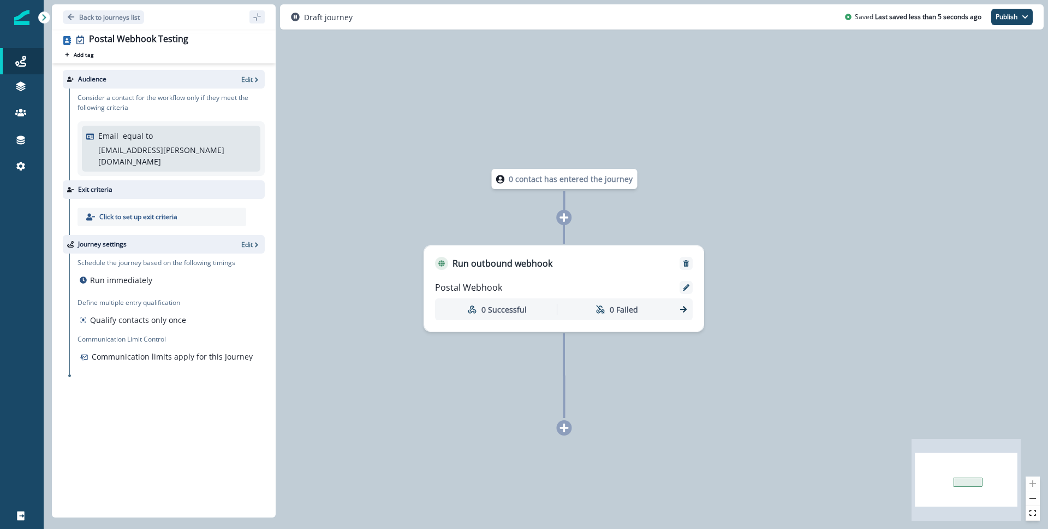
click at [185, 216] on div "Click to set up exit criteria" at bounding box center [166, 217] width 195 height 36
click at [180, 207] on div "Click to set up exit criteria" at bounding box center [162, 216] width 169 height 19
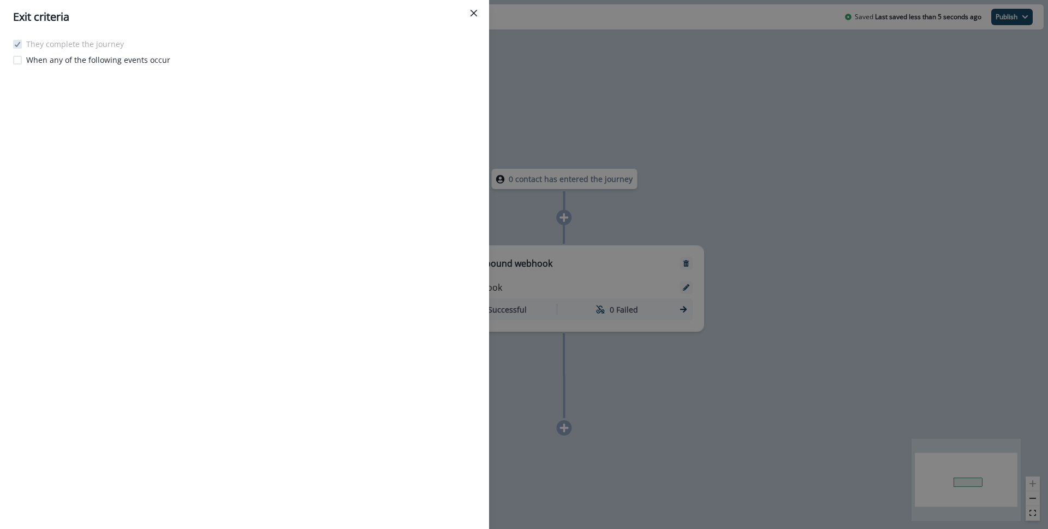
click at [81, 45] on p "They complete the journey" at bounding box center [75, 43] width 98 height 11
click at [82, 43] on p "They complete the journey" at bounding box center [75, 43] width 98 height 11
drag, startPoint x: 82, startPoint y: 44, endPoint x: 66, endPoint y: 44, distance: 16.4
click at [73, 44] on p "They complete the journey" at bounding box center [75, 43] width 98 height 11
click at [19, 43] on polyline at bounding box center [17, 44] width 5 height 4
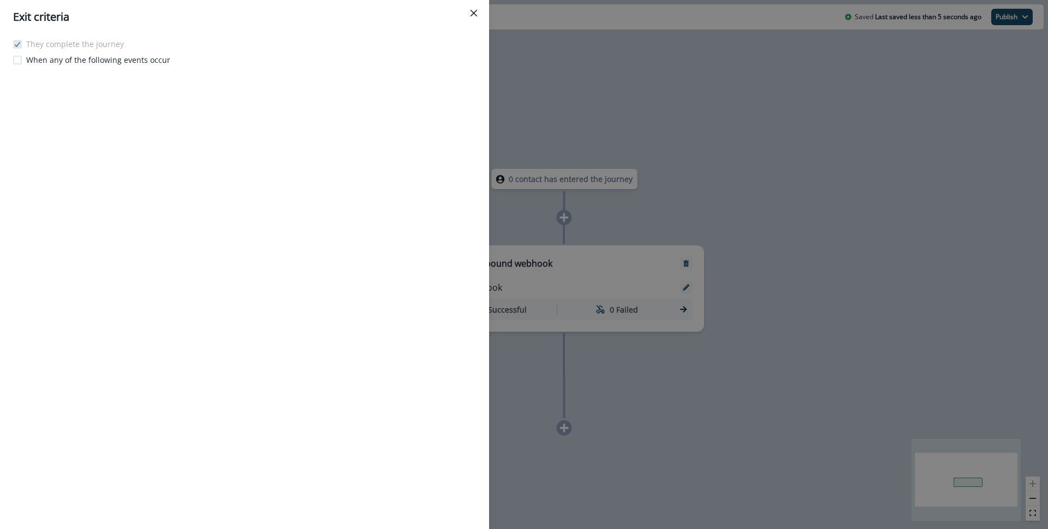
click at [19, 43] on polyline at bounding box center [17, 44] width 5 height 4
click at [476, 12] on icon "Close" at bounding box center [474, 13] width 7 height 7
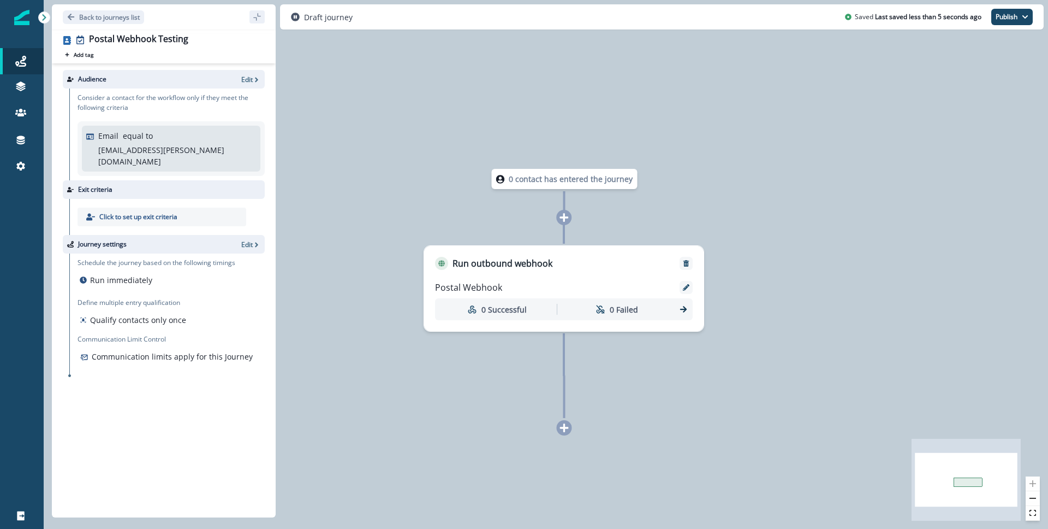
click at [566, 428] on icon at bounding box center [564, 427] width 9 height 9
click at [1003, 20] on button "Publish" at bounding box center [1012, 17] width 41 height 16
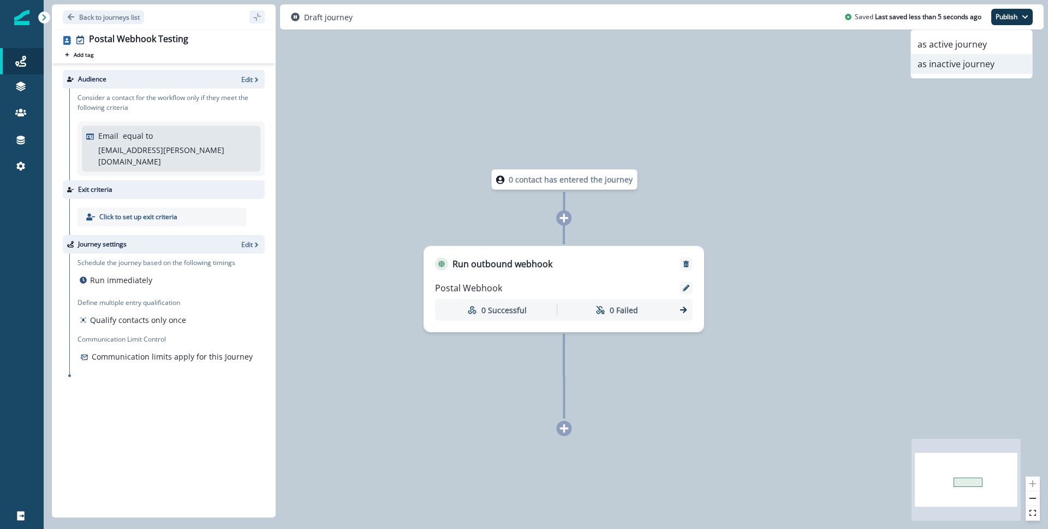
click at [947, 59] on button "as inactive journey" at bounding box center [971, 64] width 121 height 20
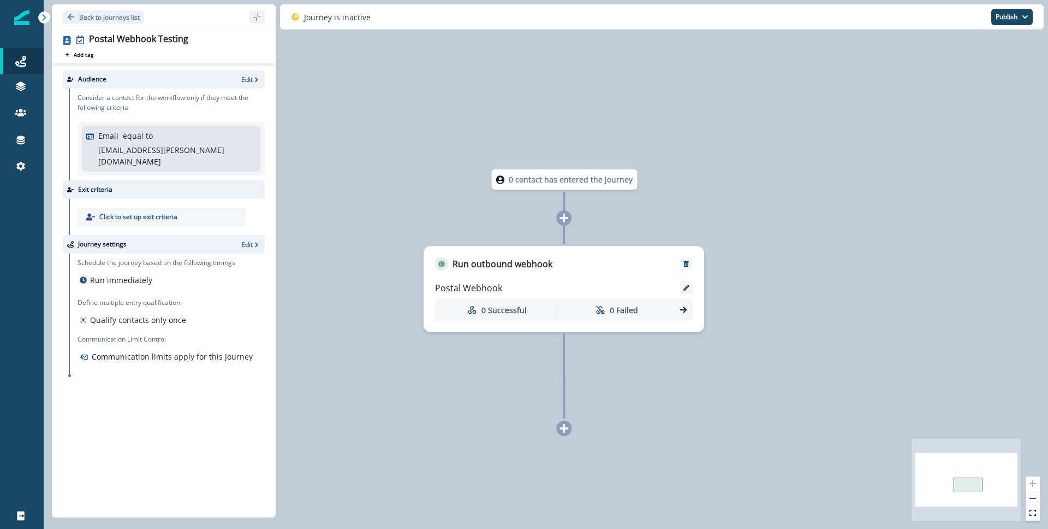
click at [568, 180] on p "0 contact has entered the journey" at bounding box center [571, 179] width 124 height 11
click at [1025, 20] on button "Publish" at bounding box center [1012, 17] width 41 height 16
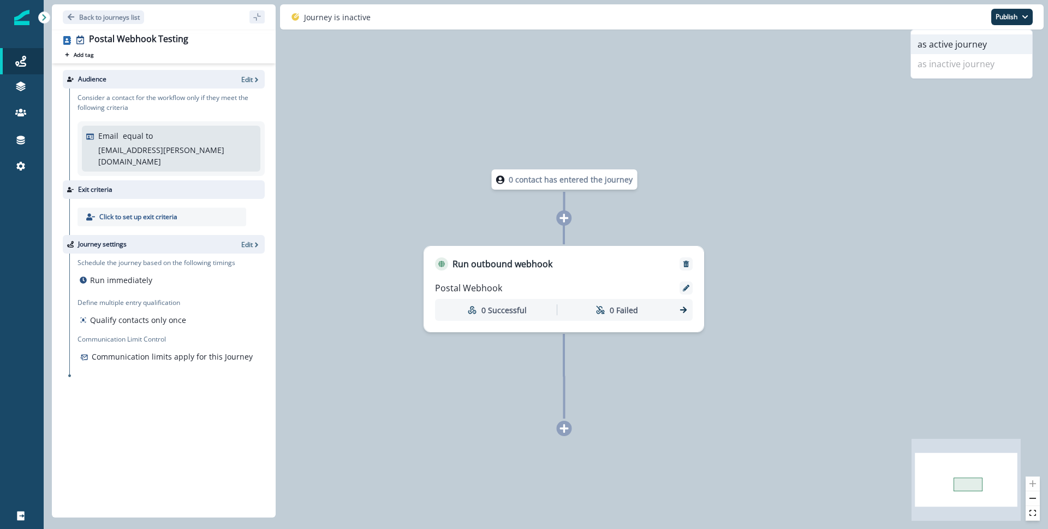
click at [969, 44] on button "as active journey" at bounding box center [971, 44] width 121 height 20
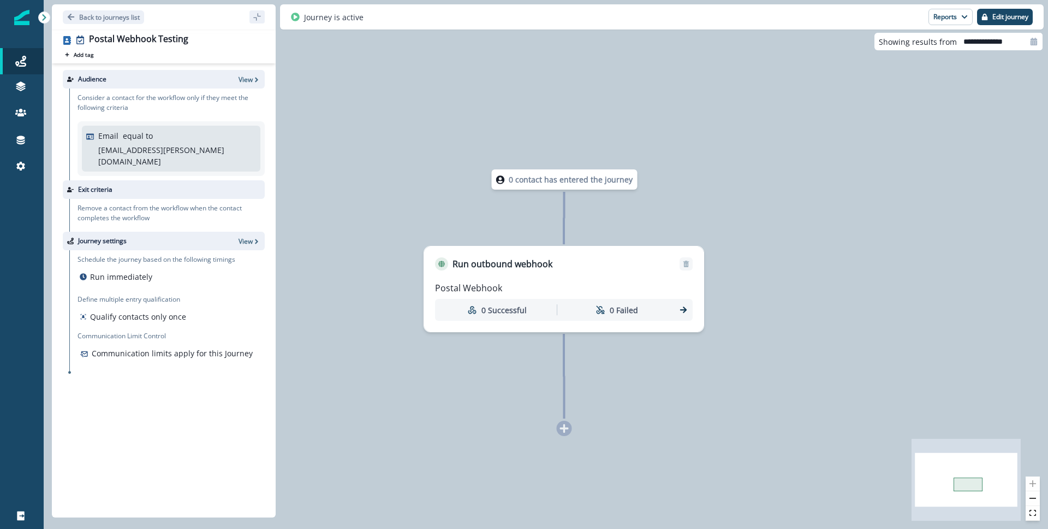
click at [371, 139] on div "0 contact has entered the journey Run outbound webhook Postal Webhook 0 Success…" at bounding box center [546, 264] width 1005 height 529
click at [74, 19] on icon "Go back" at bounding box center [71, 17] width 8 height 8
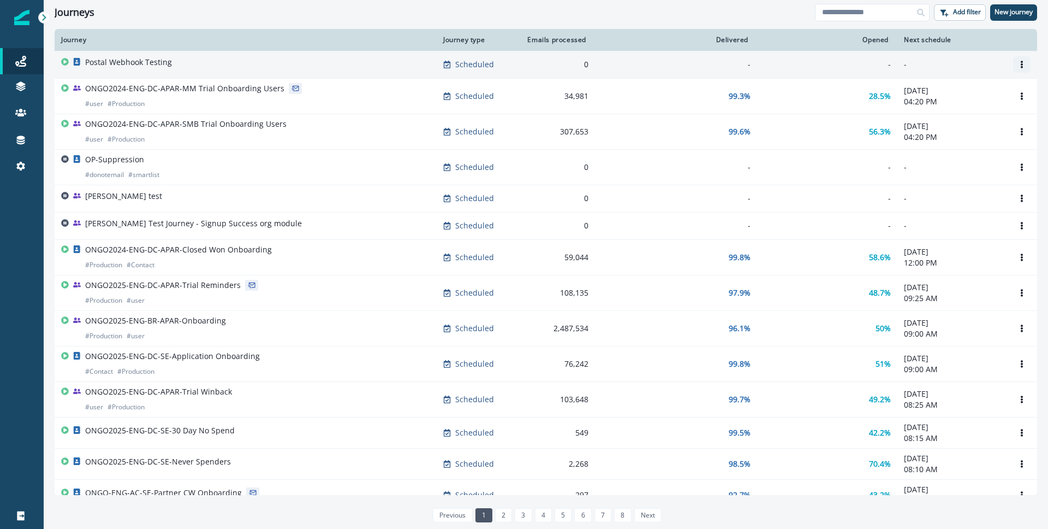
click at [1016, 64] on button "Options" at bounding box center [1021, 64] width 17 height 16
click at [679, 66] on div "-" at bounding box center [676, 64] width 149 height 11
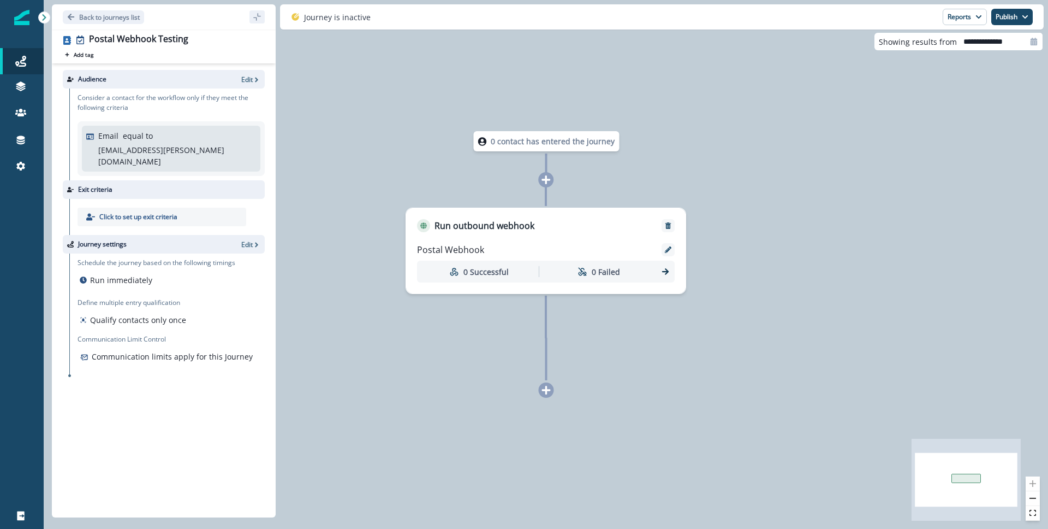
click at [996, 45] on input "**********" at bounding box center [1000, 41] width 86 height 17
select select "*"
select select "****"
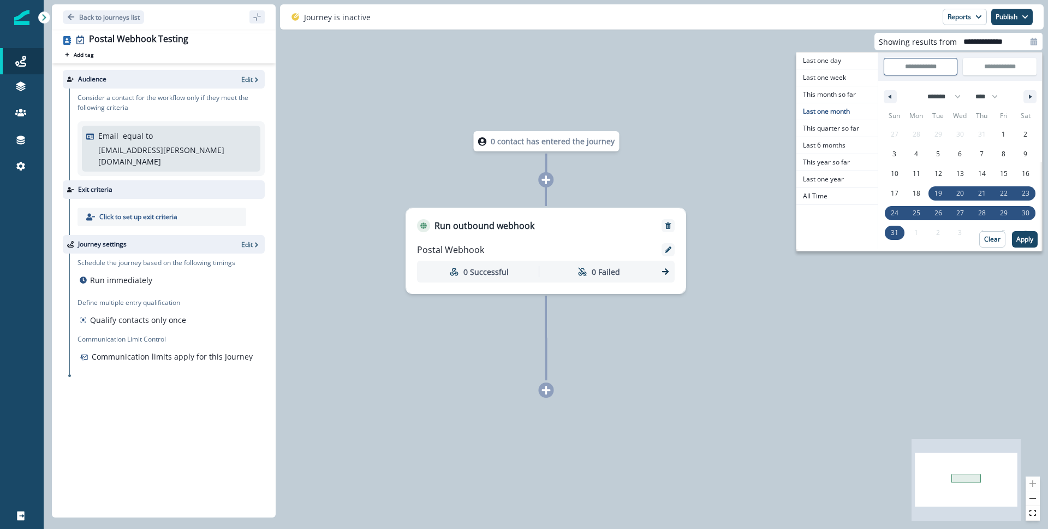
click at [613, 142] on p "0 contact has entered the journey" at bounding box center [553, 140] width 124 height 11
click at [544, 144] on p "0 contact has entered the journey" at bounding box center [553, 141] width 124 height 11
click at [485, 143] on icon at bounding box center [482, 142] width 9 height 9
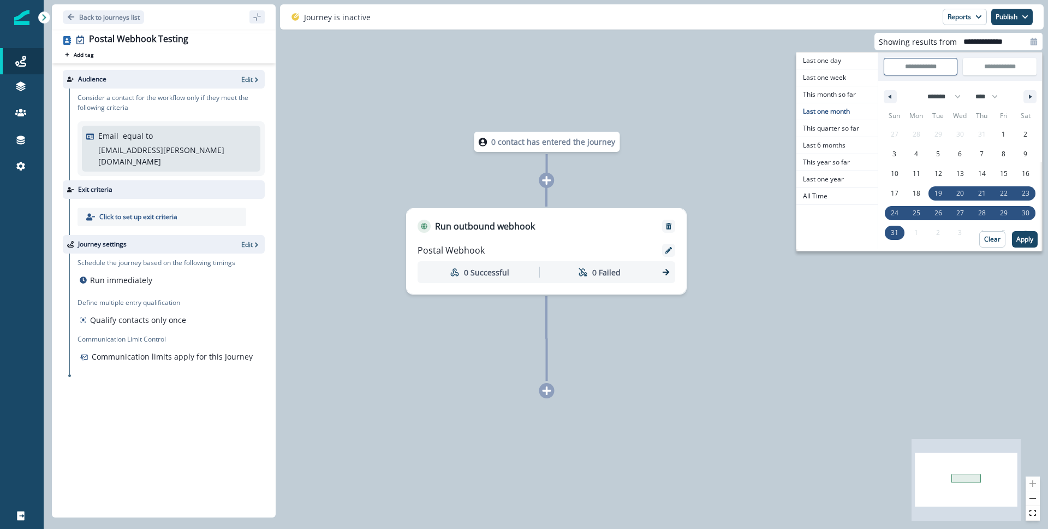
click at [728, 135] on div "0 contact has entered the journey Run outbound webhook Postal Webhook 0 Success…" at bounding box center [546, 264] width 1005 height 529
click at [989, 238] on p "Clear" at bounding box center [993, 239] width 16 height 8
type input "**********"
select select "*"
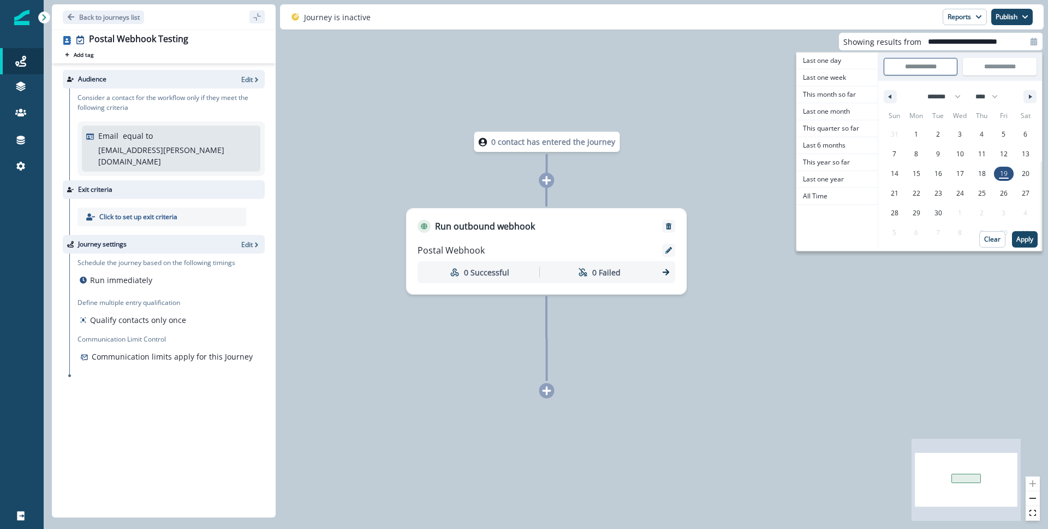
click at [1031, 45] on div at bounding box center [1033, 41] width 17 height 17
type input "**********"
select select "*"
select select "****"
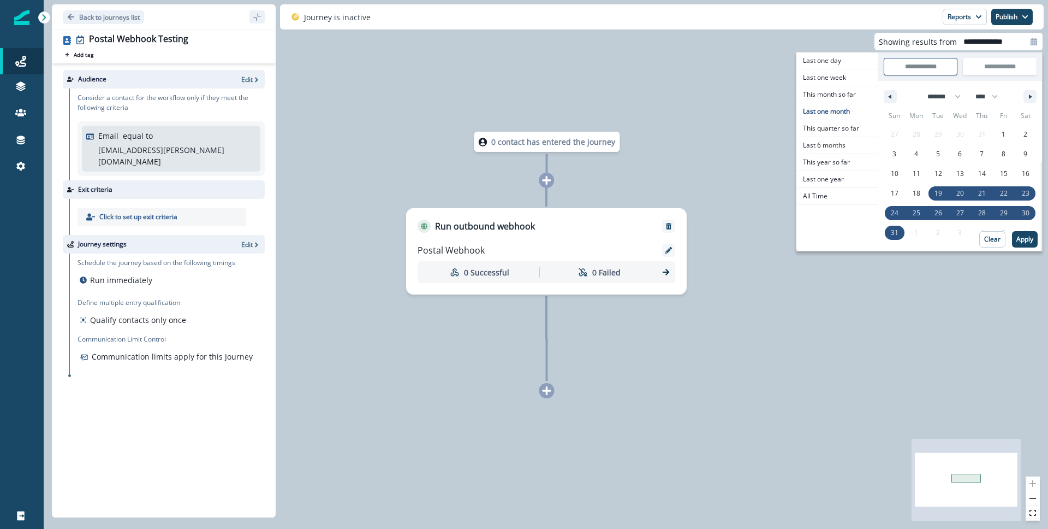
click at [1031, 46] on div at bounding box center [1033, 41] width 17 height 17
select select "*"
select select "****"
click at [944, 18] on button "Reports" at bounding box center [965, 17] width 44 height 16
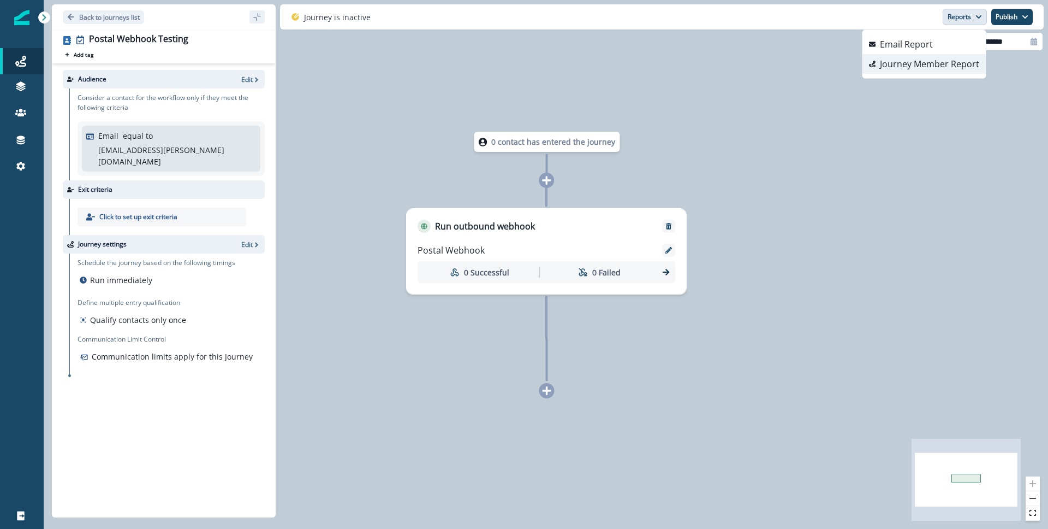
click at [899, 62] on p "Journey Member Report" at bounding box center [929, 63] width 99 height 13
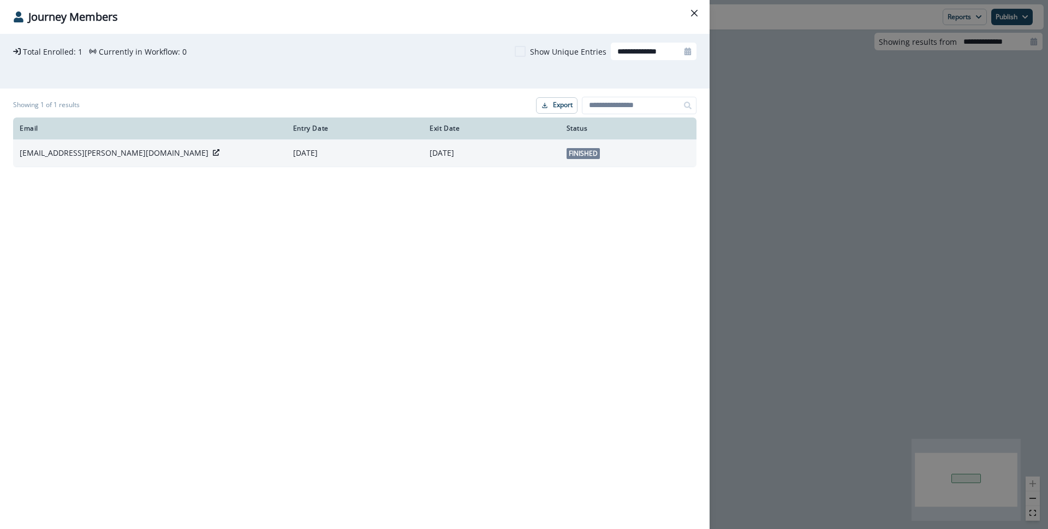
click at [571, 152] on span "Finished" at bounding box center [583, 153] width 33 height 11
click at [534, 157] on p "[DATE]" at bounding box center [491, 152] width 123 height 11
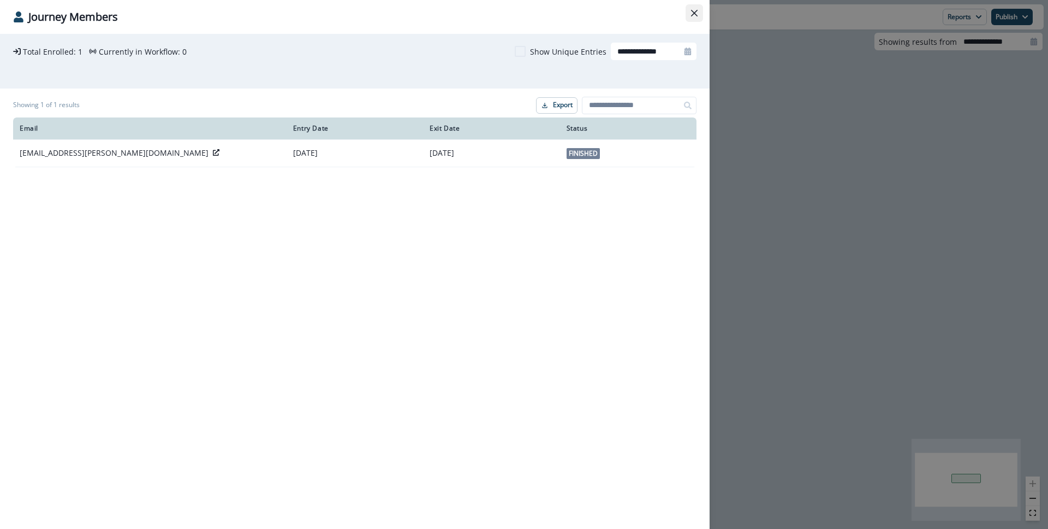
click at [699, 16] on button "Close" at bounding box center [694, 12] width 17 height 17
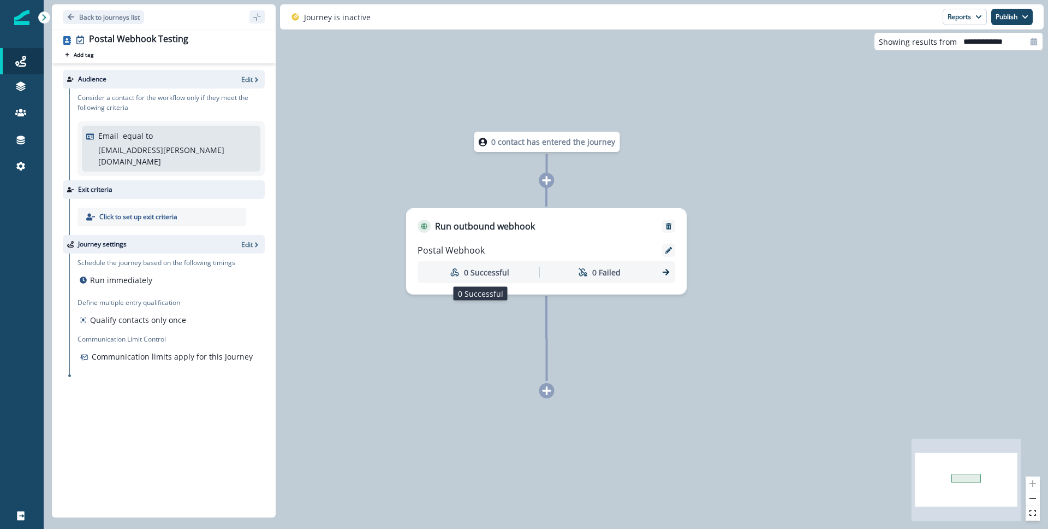
click at [509, 274] on div "0 Successful" at bounding box center [479, 272] width 115 height 20
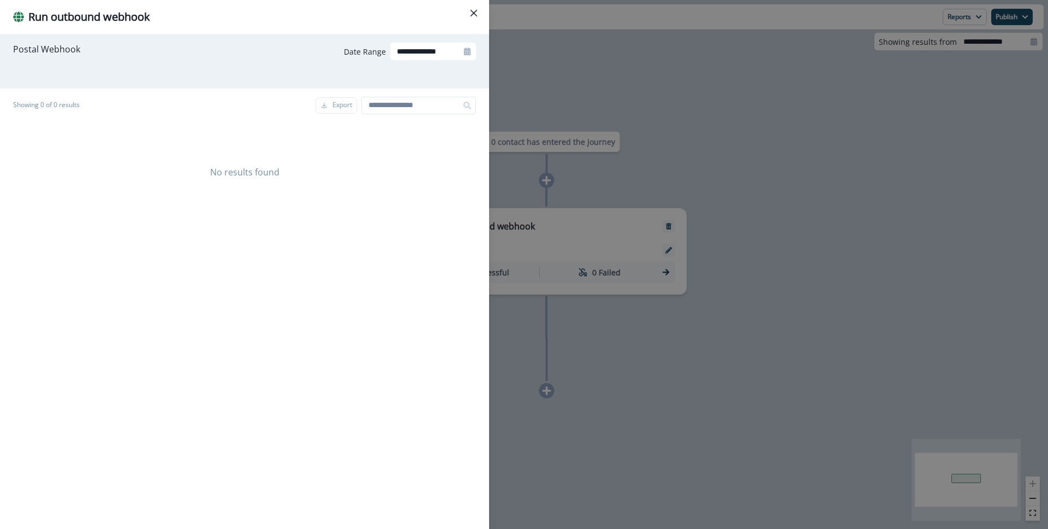
click at [598, 270] on div "**********" at bounding box center [524, 264] width 1048 height 529
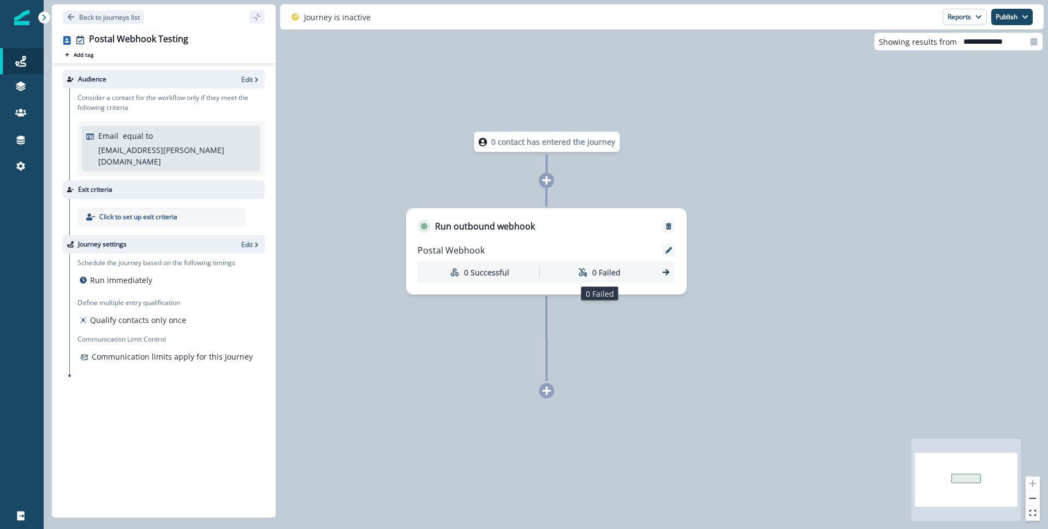
click at [600, 270] on p "0 Failed" at bounding box center [606, 271] width 28 height 11
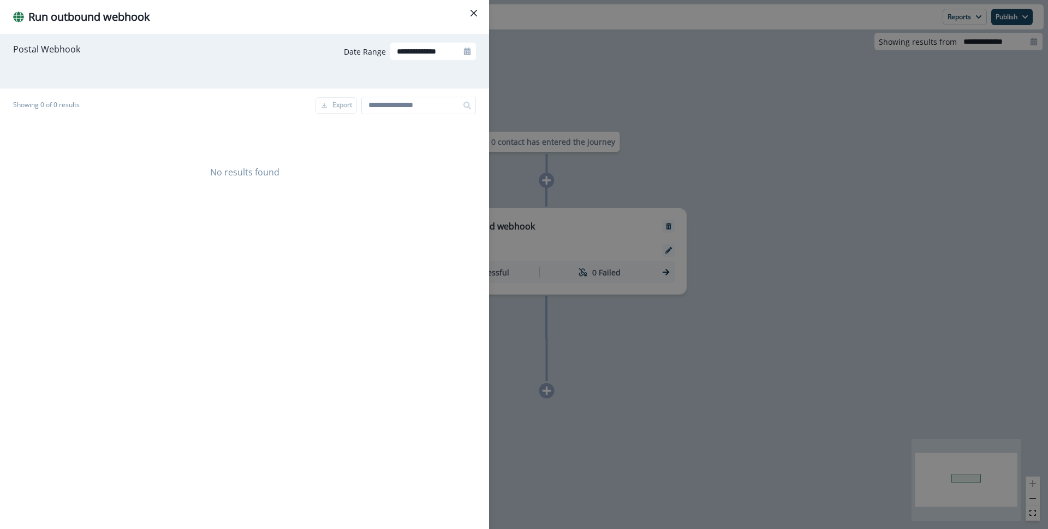
click at [531, 274] on div "**********" at bounding box center [524, 264] width 1048 height 529
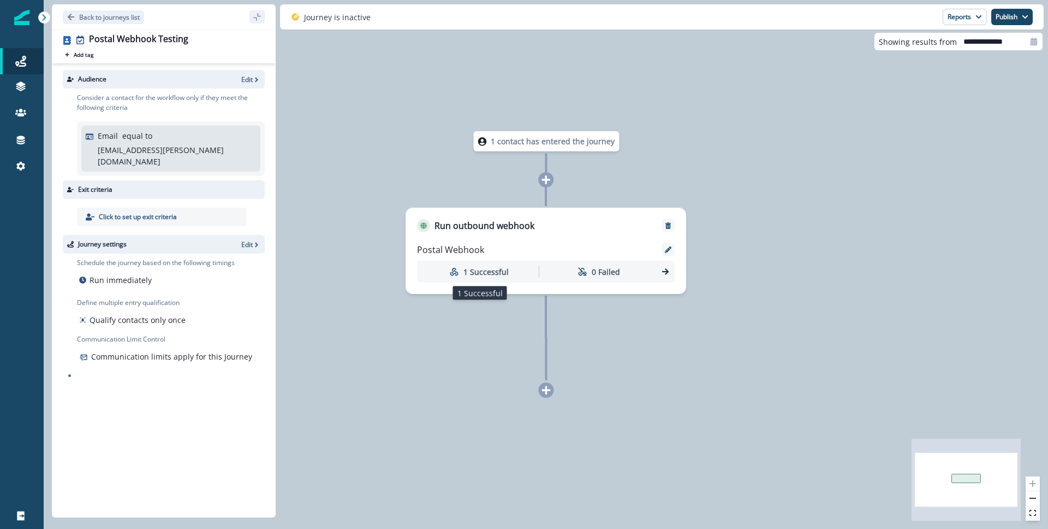
click at [488, 272] on p "1 Successful" at bounding box center [486, 271] width 45 height 11
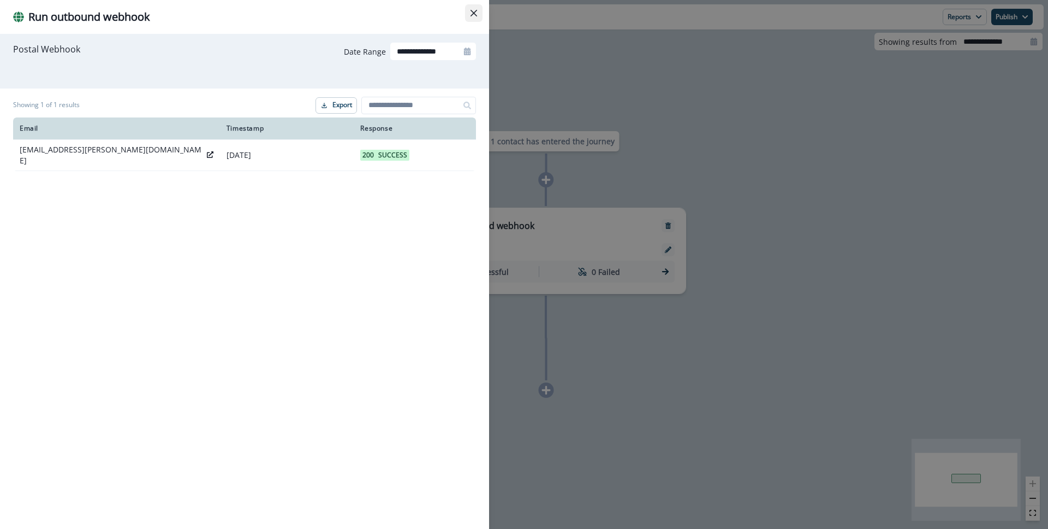
click at [474, 19] on button "Close" at bounding box center [473, 12] width 17 height 17
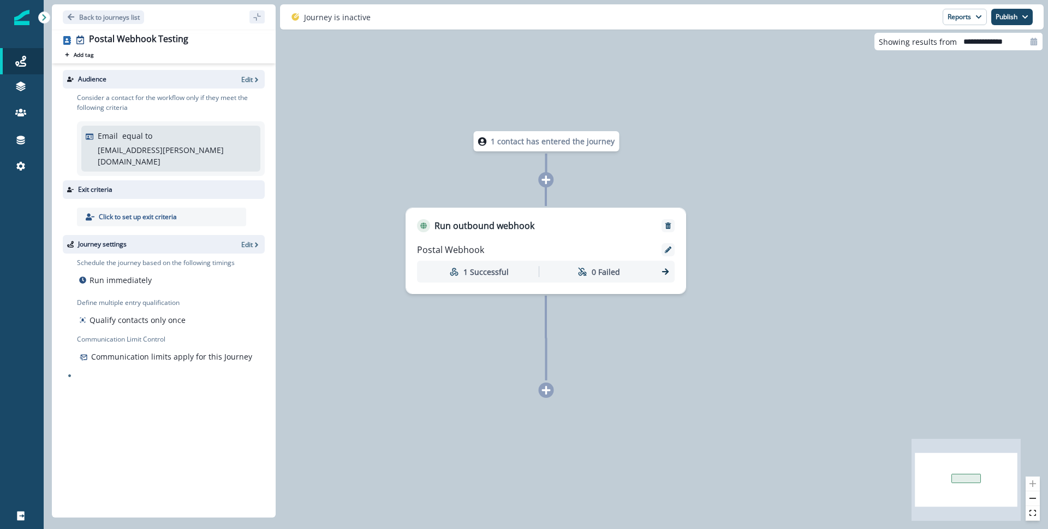
click at [192, 152] on p "[EMAIL_ADDRESS][PERSON_NAME][DOMAIN_NAME]" at bounding box center [176, 155] width 156 height 23
click at [215, 146] on div "Email equal to matt.dalrymple@hq.bill.com" at bounding box center [177, 148] width 158 height 37
click at [250, 81] on p "Edit" at bounding box center [246, 79] width 11 height 9
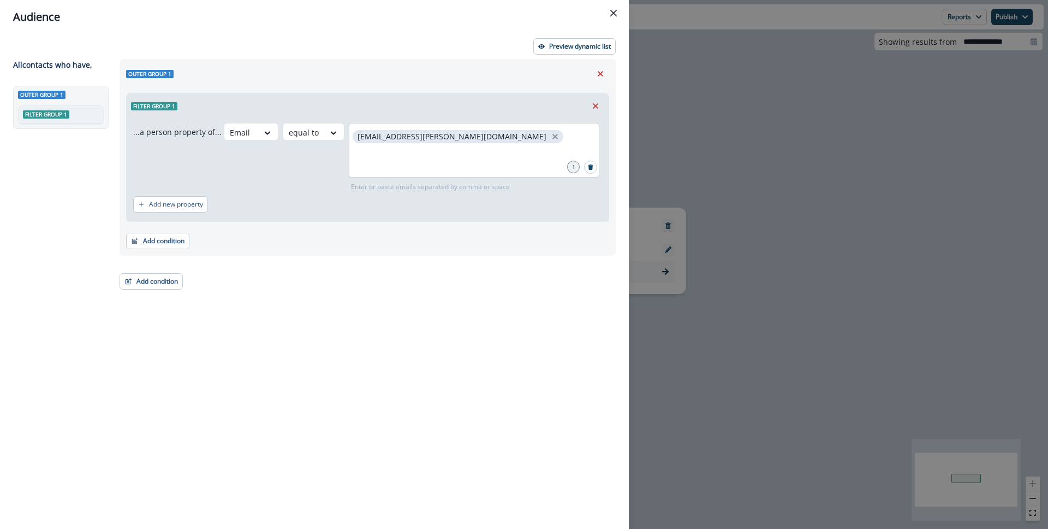
click at [487, 141] on div "[EMAIL_ADDRESS][PERSON_NAME][DOMAIN_NAME]" at bounding box center [474, 150] width 251 height 55
click at [485, 135] on div "[EMAIL_ADDRESS][PERSON_NAME][DOMAIN_NAME]" at bounding box center [474, 150] width 251 height 55
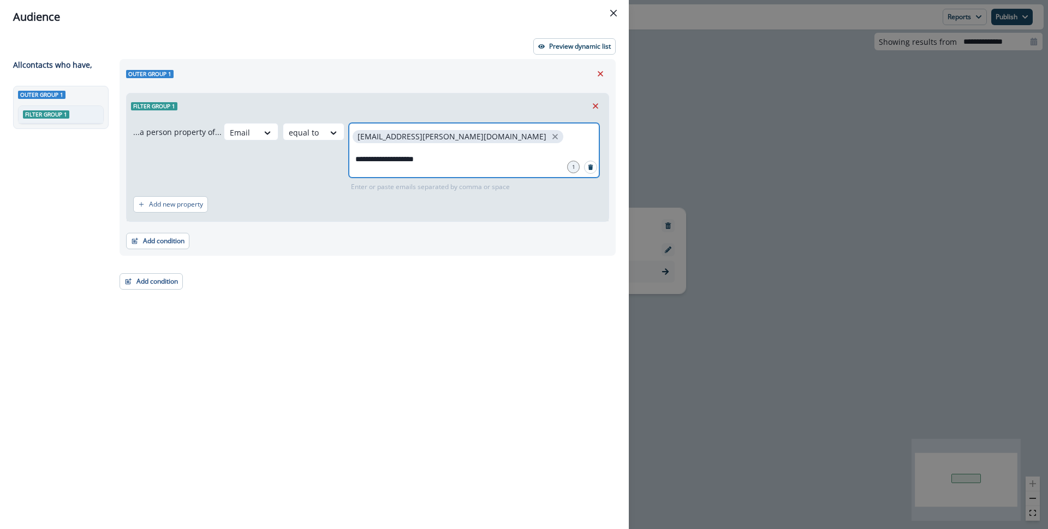
type input "**********"
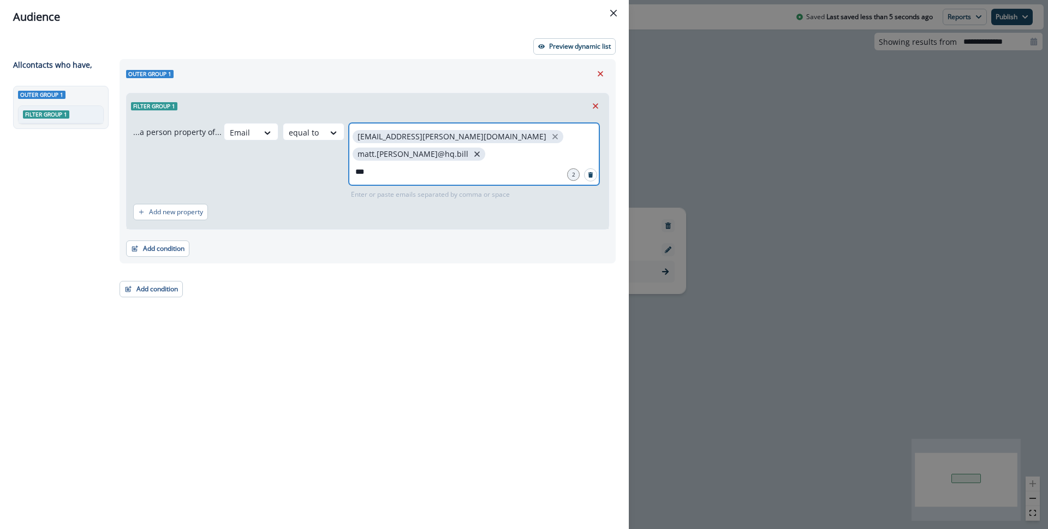
type input "***"
click at [480, 151] on icon "close" at bounding box center [477, 153] width 5 height 5
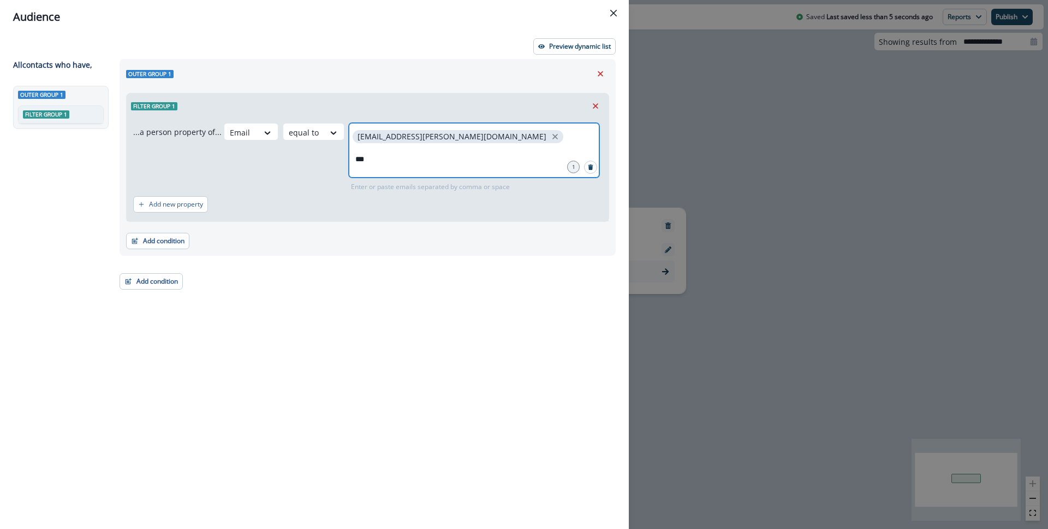
click at [381, 163] on input "***" at bounding box center [474, 159] width 247 height 22
click at [418, 151] on input "***" at bounding box center [474, 159] width 247 height 22
click at [403, 155] on input "***" at bounding box center [474, 159] width 247 height 22
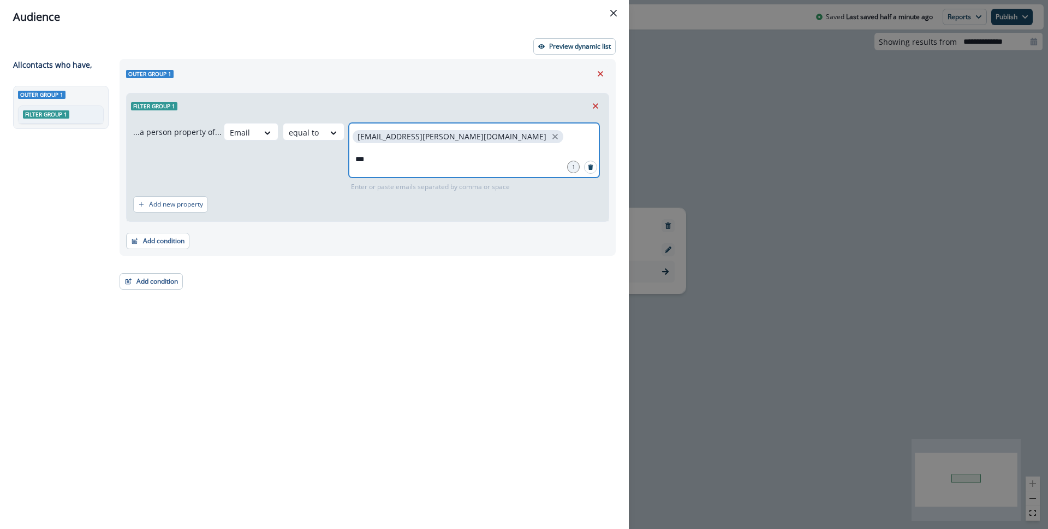
click at [402, 155] on input "***" at bounding box center [474, 159] width 247 height 22
paste input "text"
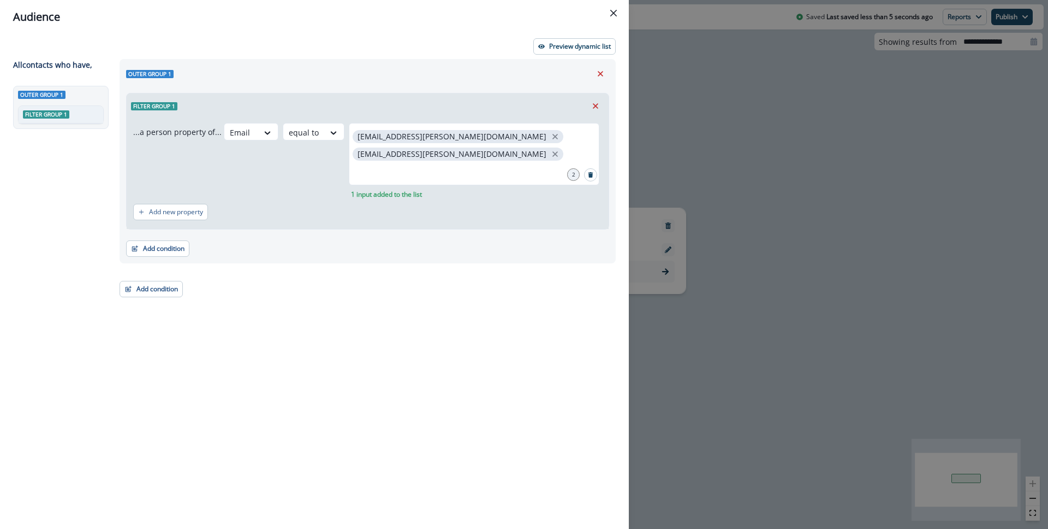
click at [453, 268] on div "Outer group 1 Filter group 1 ...a person property of... Email equal to matt.dal…" at bounding box center [364, 274] width 503 height 430
click at [612, 15] on icon "Close" at bounding box center [613, 13] width 7 height 7
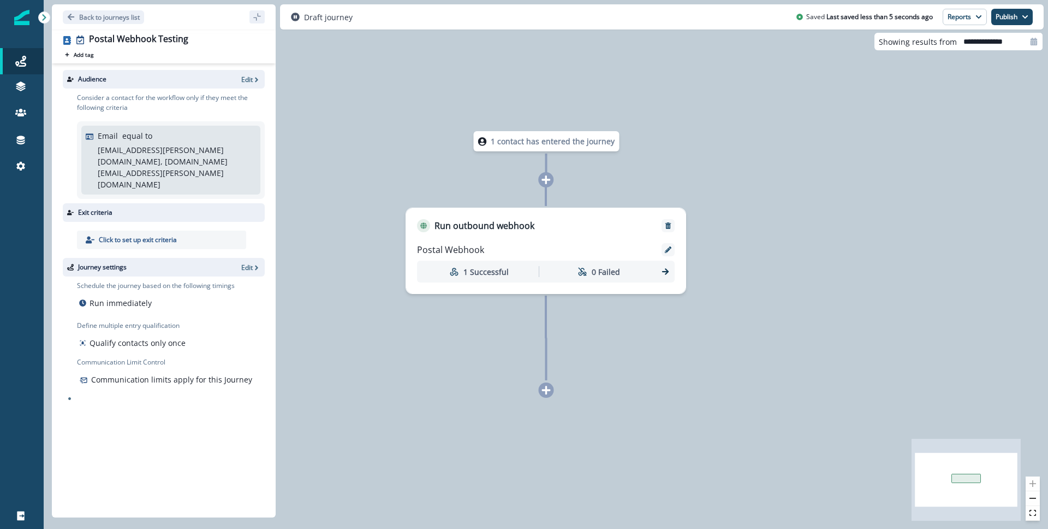
click at [797, 220] on div "1 contact has entered the journey Run outbound webhook Postal Webhook 1 Success…" at bounding box center [546, 264] width 1005 height 529
click at [1008, 20] on button "Publish" at bounding box center [1012, 17] width 41 height 16
click at [970, 46] on button "as active journey" at bounding box center [971, 44] width 121 height 20
click at [545, 147] on div "1 contact has entered the journey" at bounding box center [546, 141] width 146 height 20
click at [116, 15] on p "Back to journeys list" at bounding box center [109, 17] width 61 height 9
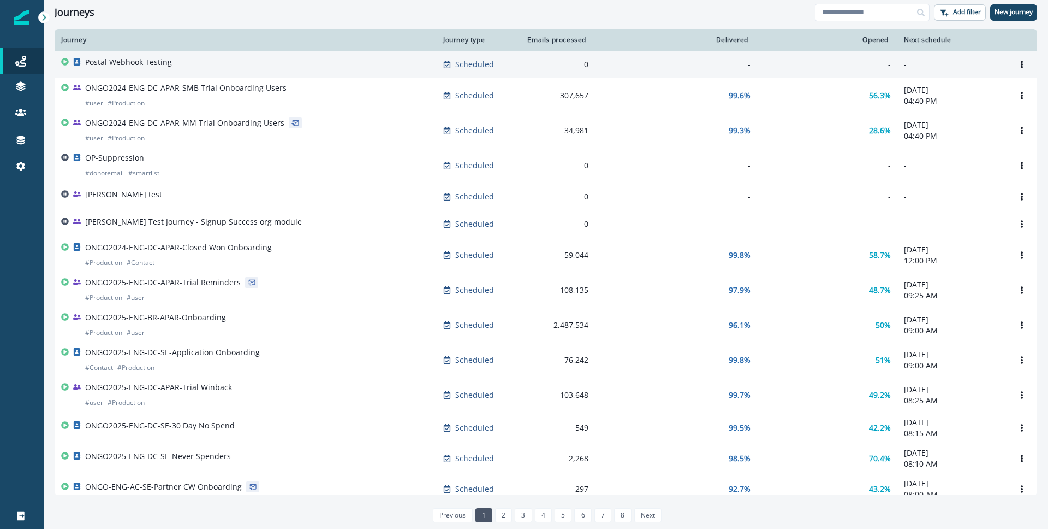
click at [163, 56] on td "Postal Webhook Testing" at bounding box center [246, 64] width 382 height 27
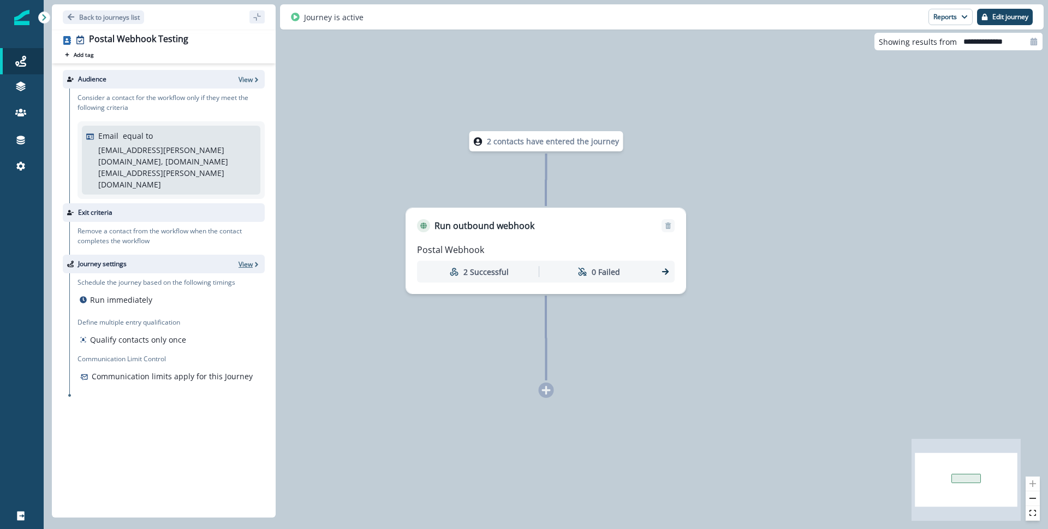
click at [248, 259] on p "View" at bounding box center [246, 263] width 14 height 9
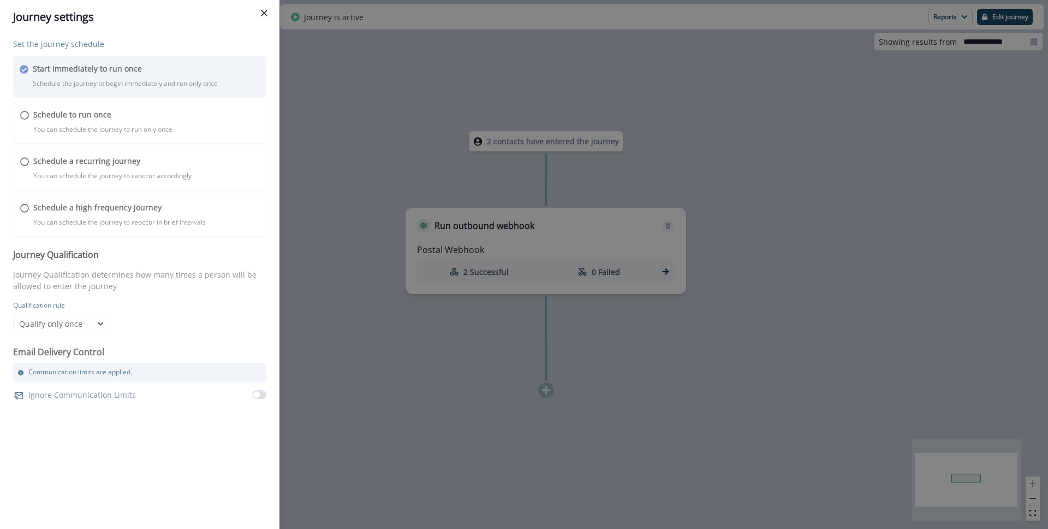
click at [94, 321] on div "Set the journey schedule Start immediately to run once Schedule the journey to …" at bounding box center [139, 220] width 253 height 365
click at [100, 323] on div "Set the journey schedule Start immediately to run once Schedule the journey to …" at bounding box center [139, 220] width 253 height 365
click at [266, 16] on icon "Close" at bounding box center [264, 13] width 7 height 7
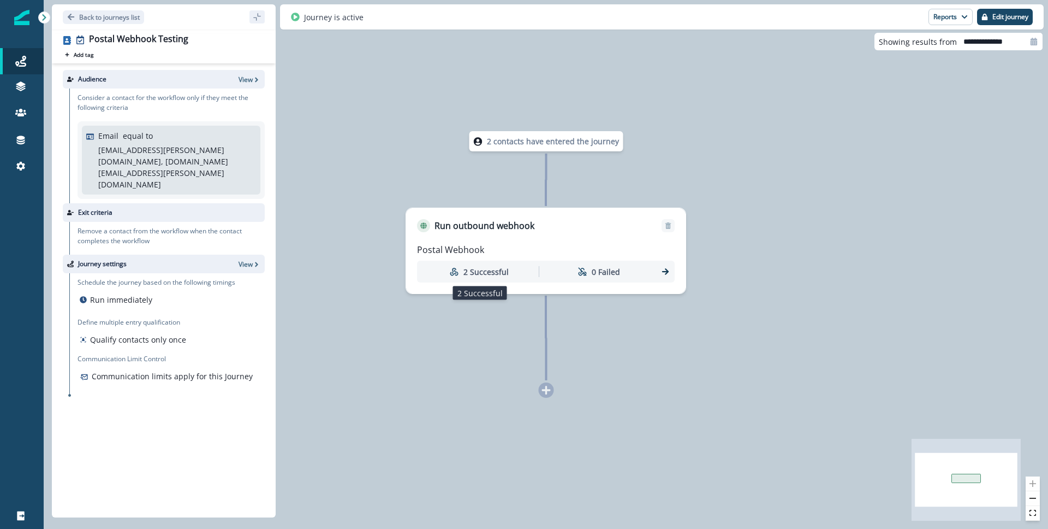
click at [471, 264] on div "2 Successful" at bounding box center [479, 272] width 115 height 20
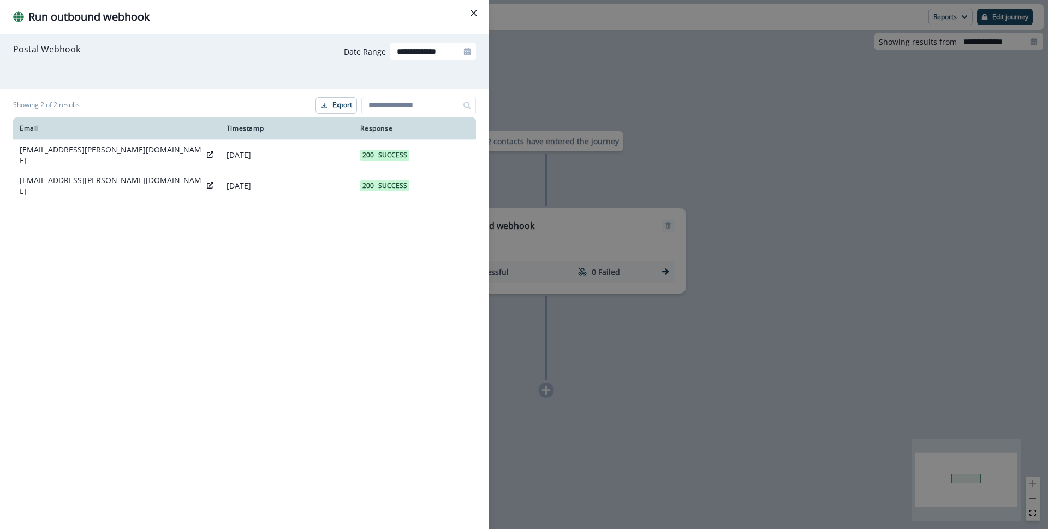
click at [470, 17] on button "Close" at bounding box center [473, 12] width 17 height 17
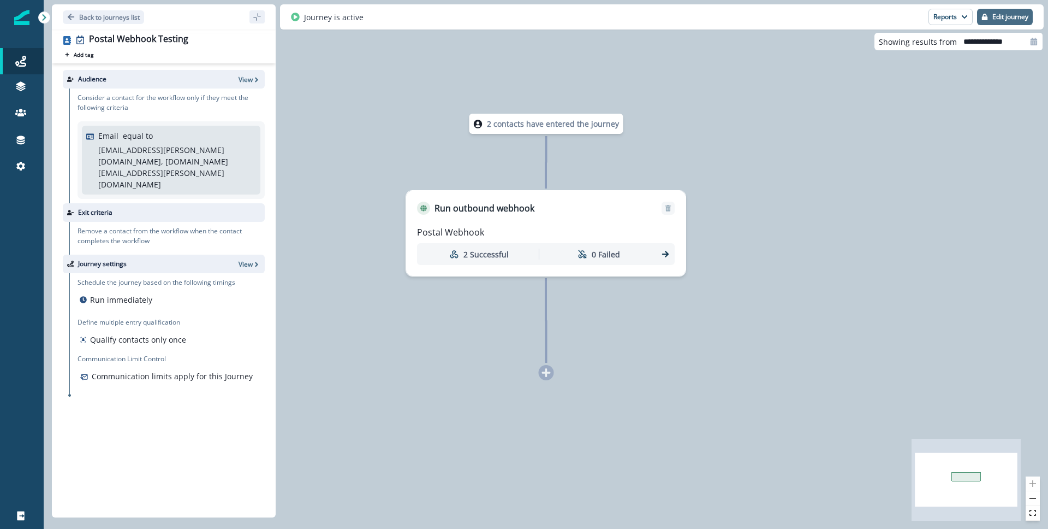
click at [987, 19] on icon "button" at bounding box center [985, 17] width 6 height 7
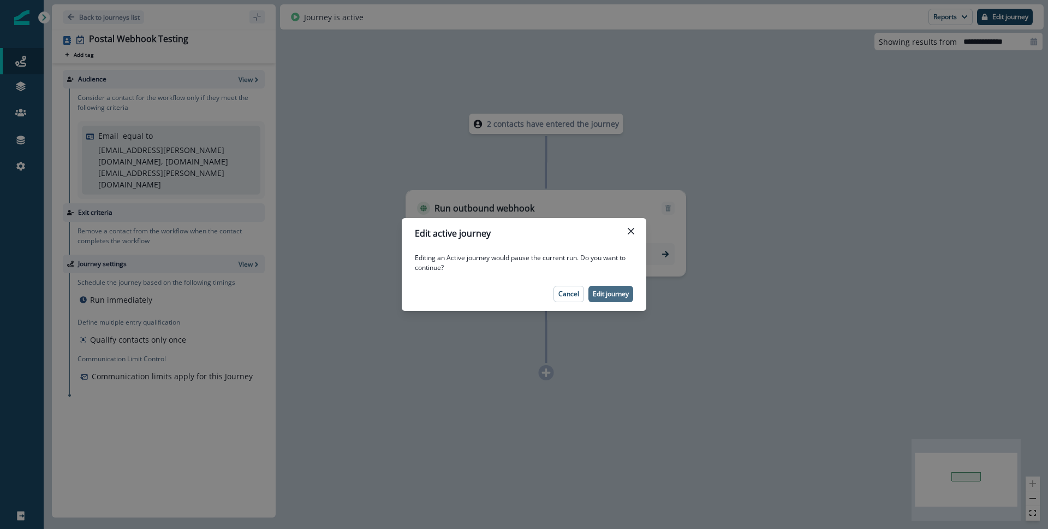
click at [614, 298] on button "Edit journey" at bounding box center [611, 294] width 45 height 16
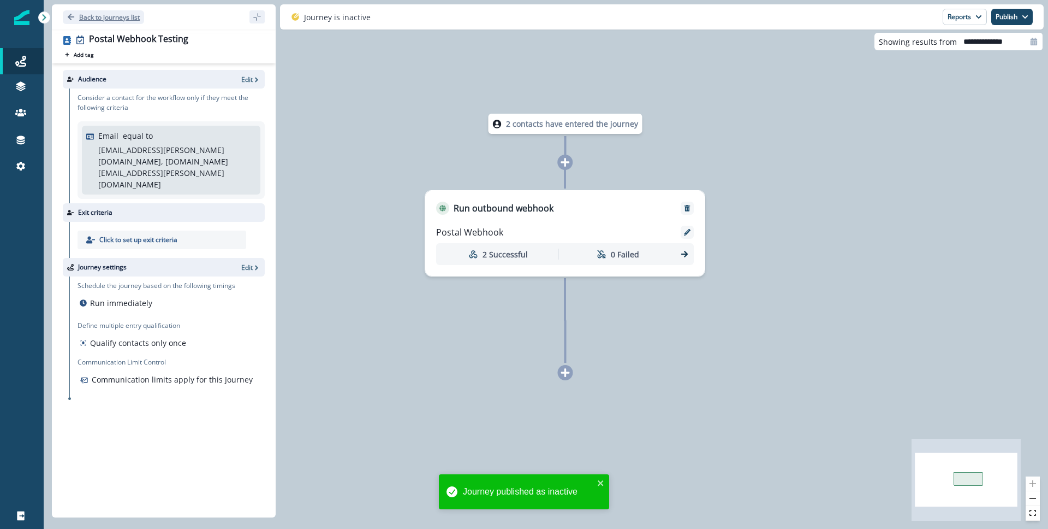
click at [79, 18] on p "Back to journeys list" at bounding box center [109, 17] width 61 height 9
